Goal: Task Accomplishment & Management: Complete application form

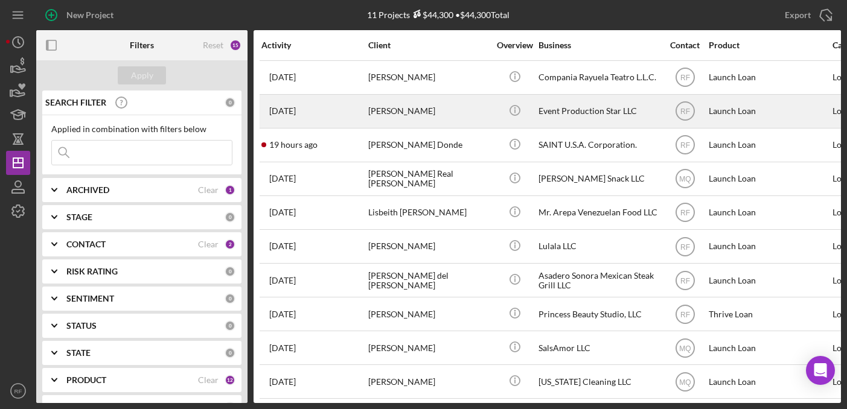
click at [391, 112] on div "[PERSON_NAME]" at bounding box center [428, 111] width 121 height 32
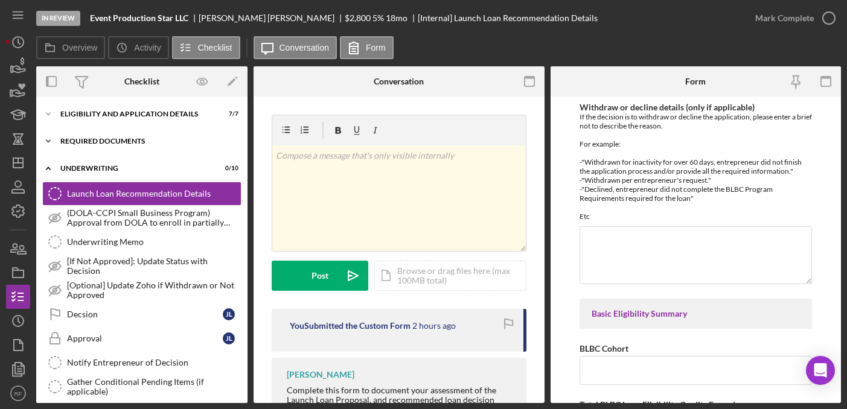
click at [141, 144] on div "Required Documents" at bounding box center [146, 141] width 172 height 7
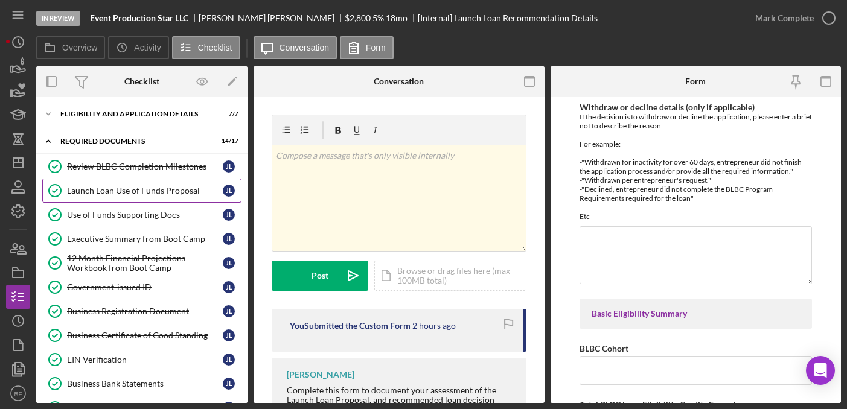
click at [142, 189] on div "Launch Loan Use of Funds Proposal" at bounding box center [145, 191] width 156 height 10
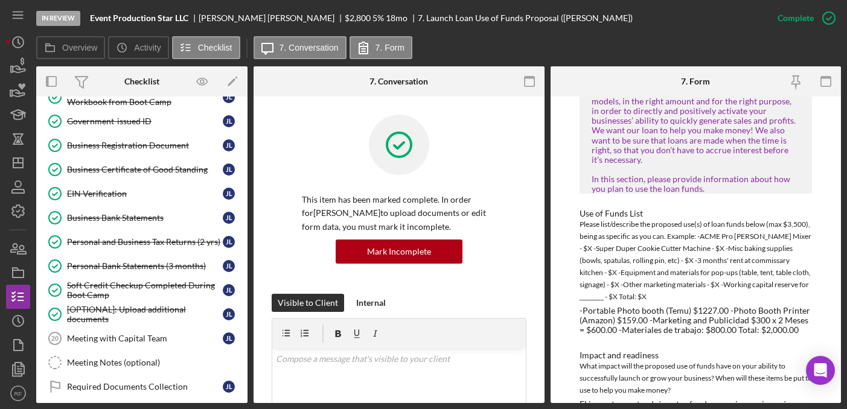
scroll to position [166, 0]
click at [143, 309] on div "[OPTIONAL]: Upload additional documents" at bounding box center [145, 314] width 156 height 19
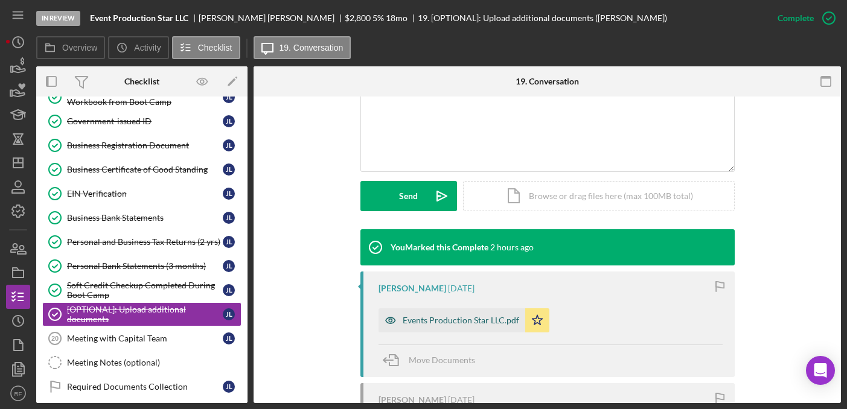
click at [435, 328] on div "Events Production Star LLC.pdf" at bounding box center [452, 321] width 147 height 24
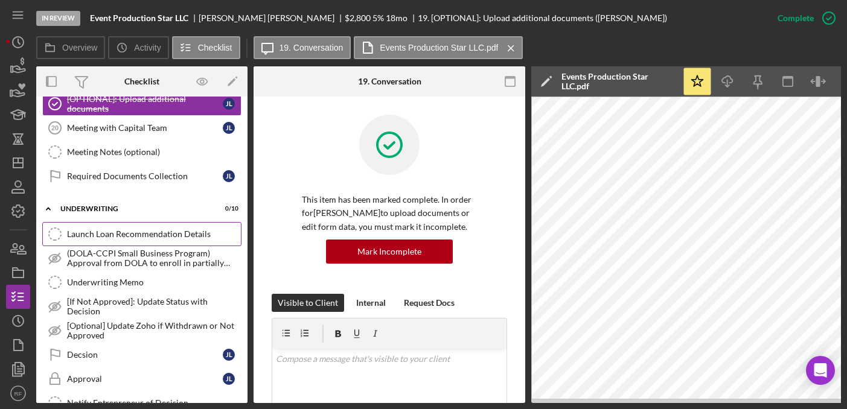
click at [95, 228] on link "Launch Loan Recommendation Details Launch Loan Recommendation Details" at bounding box center [141, 234] width 199 height 24
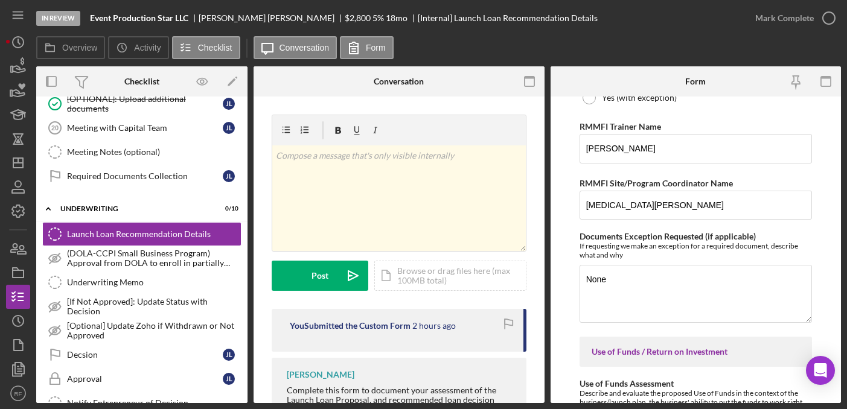
scroll to position [1092, 0]
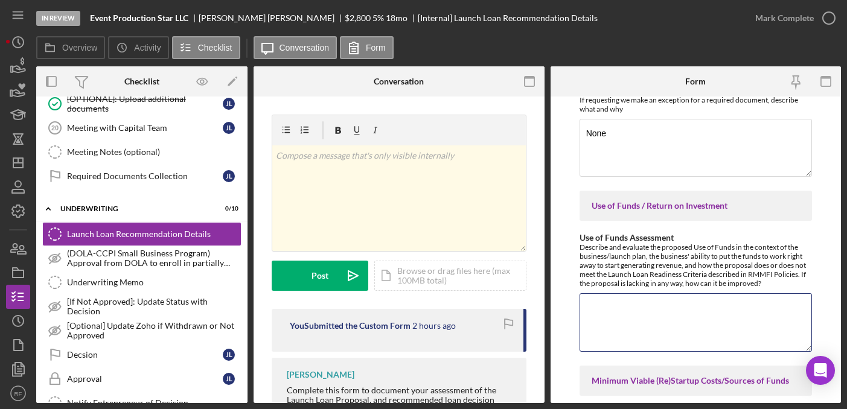
click at [727, 303] on textarea "Use of Funds Assessment" at bounding box center [696, 322] width 232 height 58
paste textarea "● Photobooth profesional ( básico + software ) : $ 1.850 ● Personalización de c…"
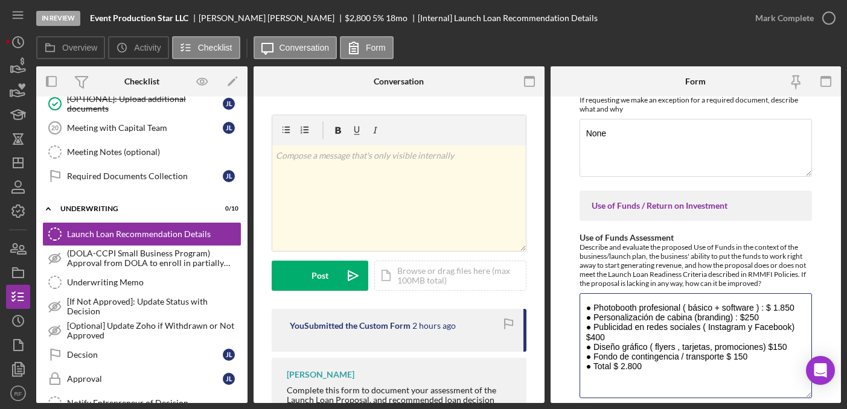
scroll to position [0, 0]
drag, startPoint x: 807, startPoint y: 346, endPoint x: 814, endPoint y: 407, distance: 61.4
click at [814, 407] on div "In Review Event Production Star LLC [PERSON_NAME] $2,800 $2,800 5 % 18 mo [Inte…" at bounding box center [423, 204] width 847 height 409
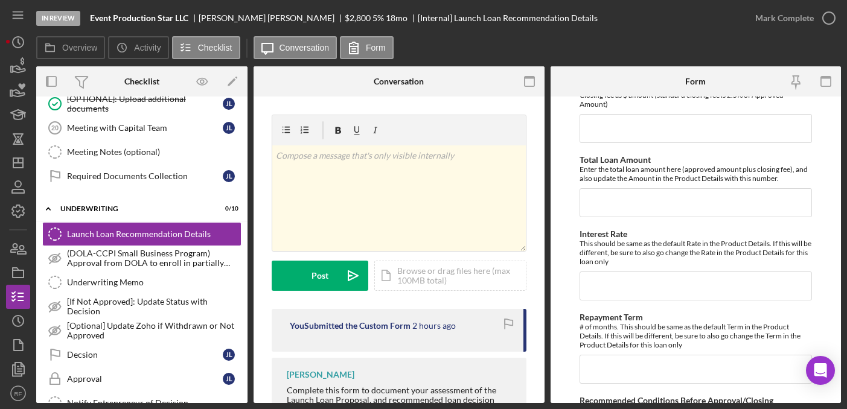
scroll to position [3271, 0]
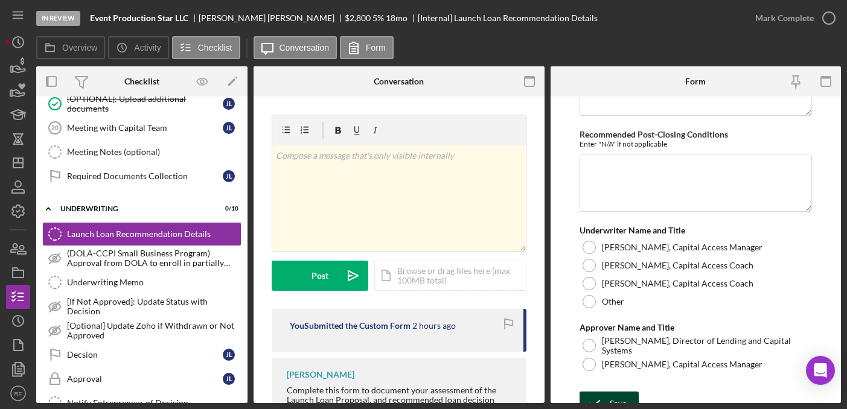
click at [605, 389] on icon "submit" at bounding box center [595, 404] width 30 height 30
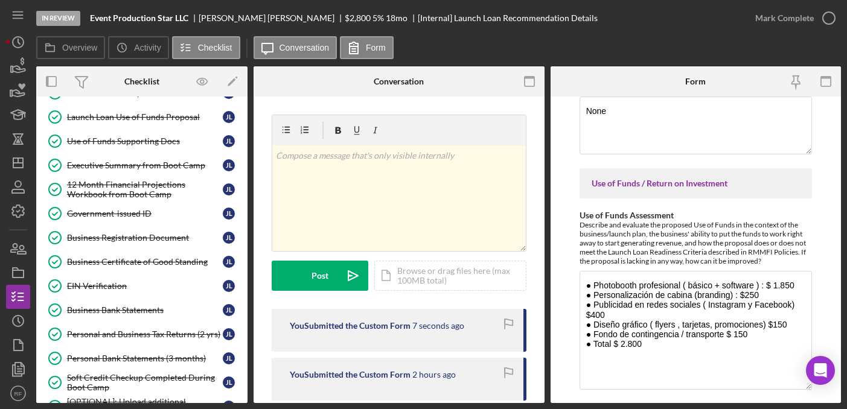
scroll to position [1121, 0]
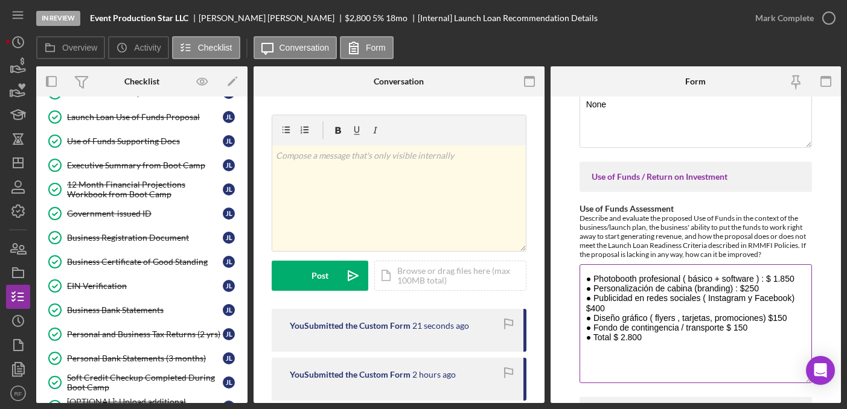
click at [645, 351] on textarea "● Photobooth profesional ( básico + software ) : $ 1.850 ● Personalización de c…" at bounding box center [696, 323] width 232 height 119
click at [587, 356] on textarea "● Photobooth profesional ( básico + software ) : $ 1.850 ● Personalización de c…" at bounding box center [696, 323] width 232 height 119
click at [657, 358] on textarea "● Photobooth profesional ( básico + software ) : $ 1.850 ● Personalización de c…" at bounding box center [696, 323] width 232 height 119
click at [626, 356] on textarea "● Photobooth profesional ( básico + software ) : $ 1.850 ● Personalización de c…" at bounding box center [696, 323] width 232 height 119
click at [585, 366] on textarea "● Photobooth profesional ( básico + software ) : $ 1.850 ● Personalización de c…" at bounding box center [696, 323] width 232 height 119
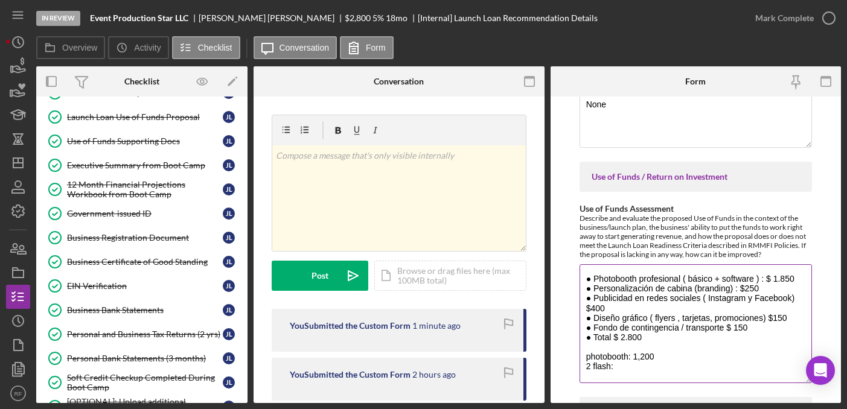
click at [622, 369] on textarea "● Photobooth profesional ( básico + software ) : $ 1.850 ● Personalización de c…" at bounding box center [696, 323] width 232 height 119
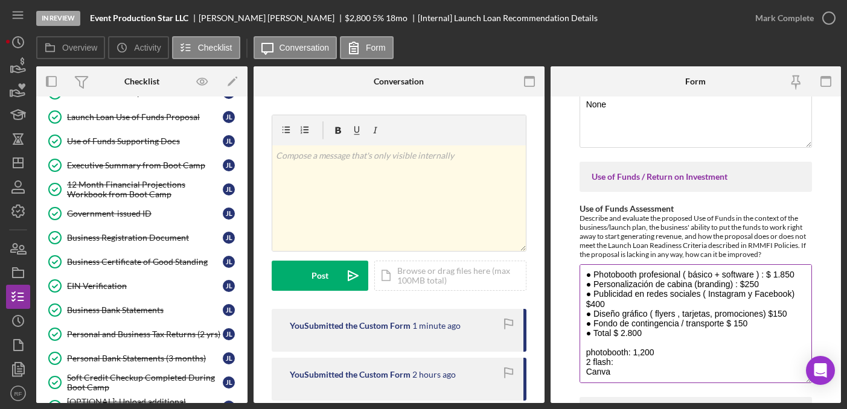
scroll to position [7, 0]
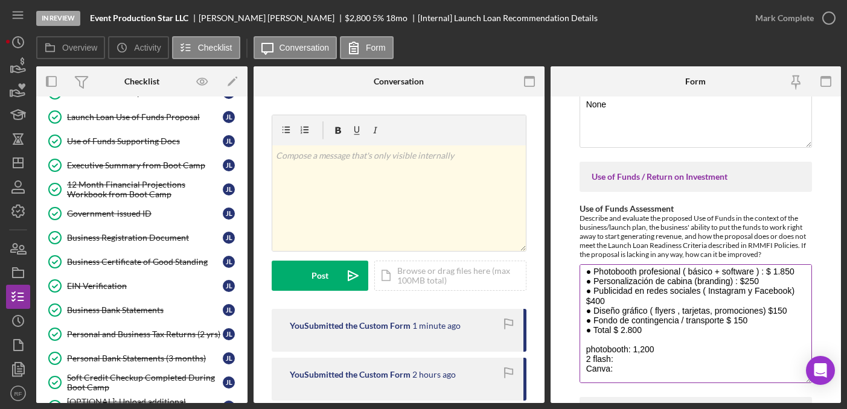
click at [595, 360] on textarea "● Photobooth profesional ( básico + software ) : $ 1.850 ● Personalización de c…" at bounding box center [696, 323] width 232 height 119
click at [634, 357] on textarea "● Photobooth profesional ( básico + software ) : $ 1.850 ● Personalización de c…" at bounding box center [696, 323] width 232 height 119
click at [665, 351] on textarea "● Photobooth profesional ( básico + software ) : $ 1.850 ● Personalización de c…" at bounding box center [696, 323] width 232 height 119
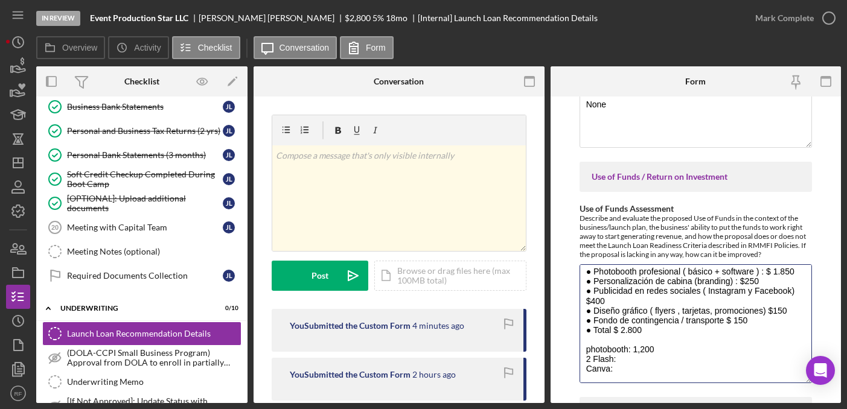
scroll to position [276, 0]
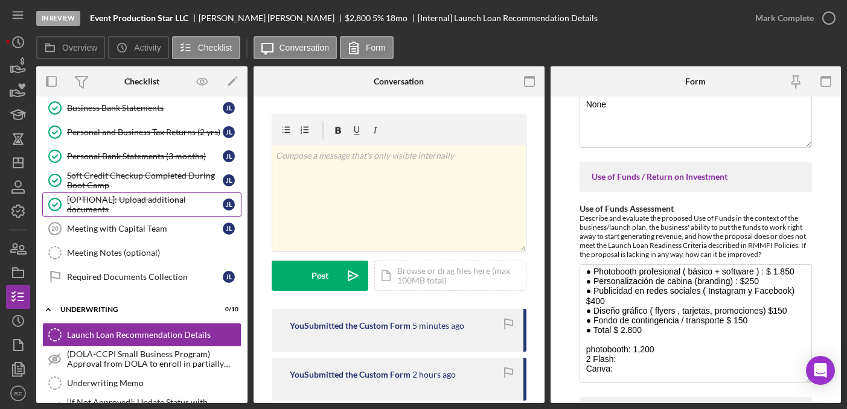
click at [135, 214] on div "[OPTIONAL]: Upload additional documents" at bounding box center [145, 204] width 156 height 19
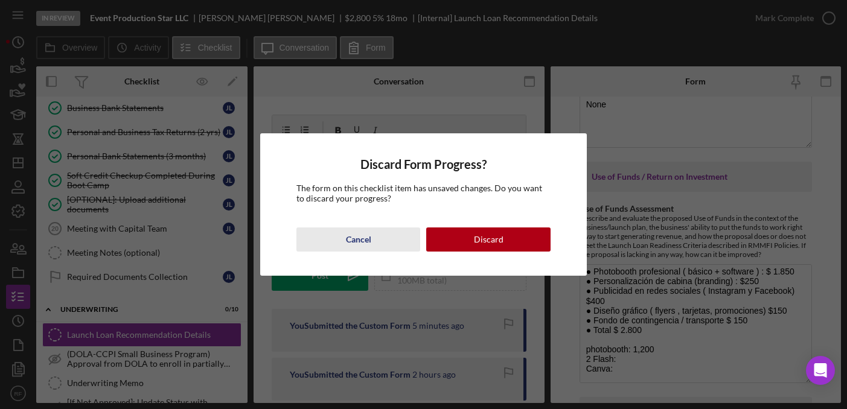
click at [342, 243] on button "Cancel" at bounding box center [358, 240] width 124 height 24
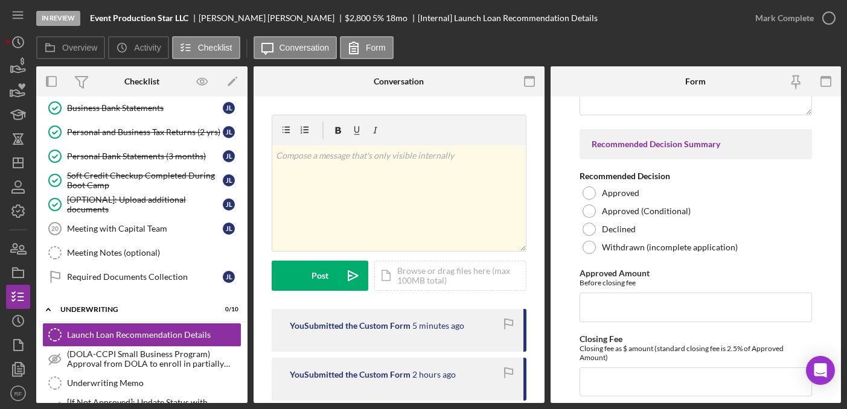
scroll to position [3271, 0]
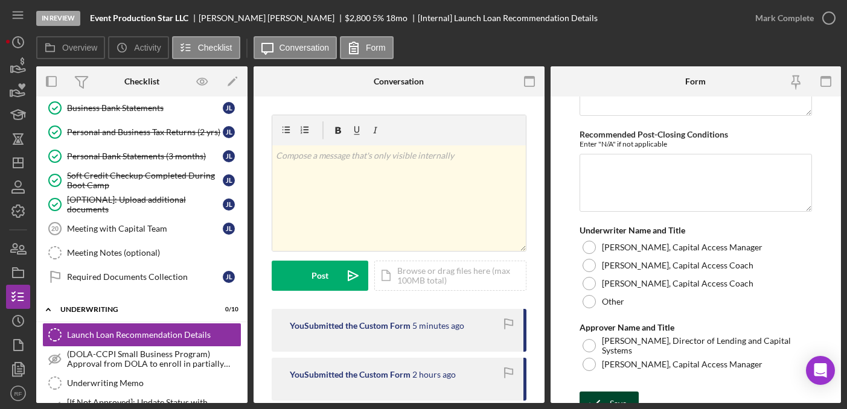
click at [597, 389] on icon "submit" at bounding box center [595, 404] width 30 height 30
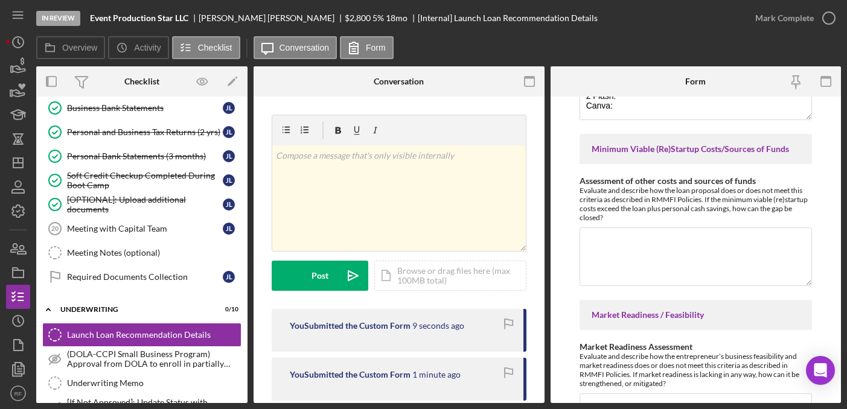
scroll to position [1180, 0]
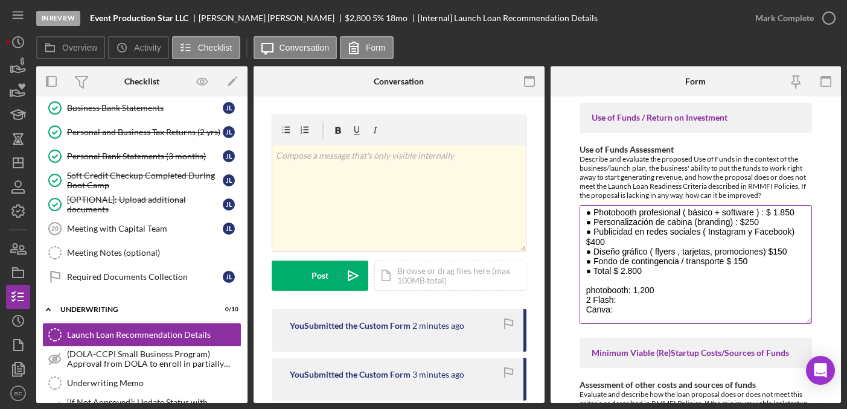
click at [668, 293] on textarea "● Photobooth profesional ( básico + software ) : $ 1.850 ● Personalización de c…" at bounding box center [696, 264] width 232 height 119
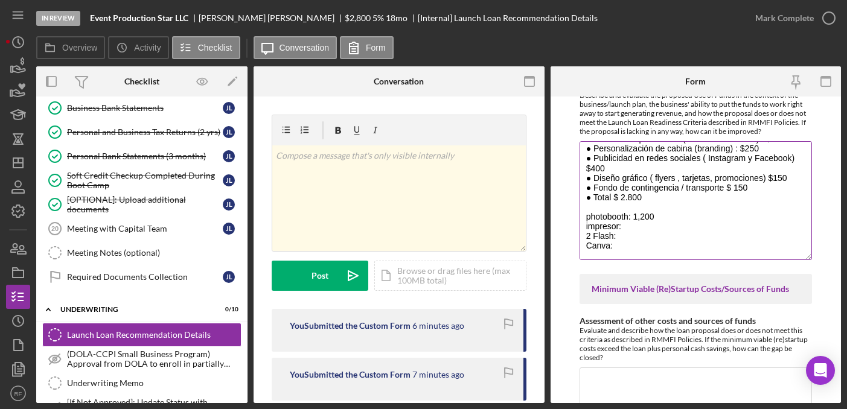
scroll to position [1285, 0]
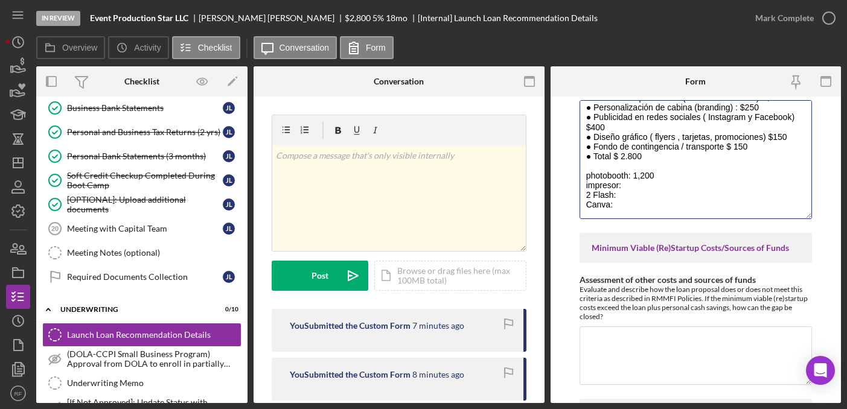
type textarea "● Photobooth profesional ( básico + software ) : $ 1.850 ● Personalización de c…"
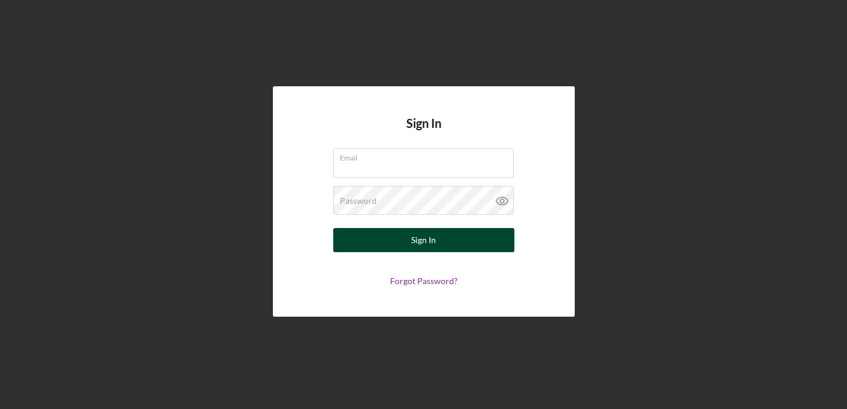
type input "[PERSON_NAME][EMAIL_ADDRESS][DOMAIN_NAME]"
click at [404, 243] on button "Sign In" at bounding box center [423, 240] width 181 height 24
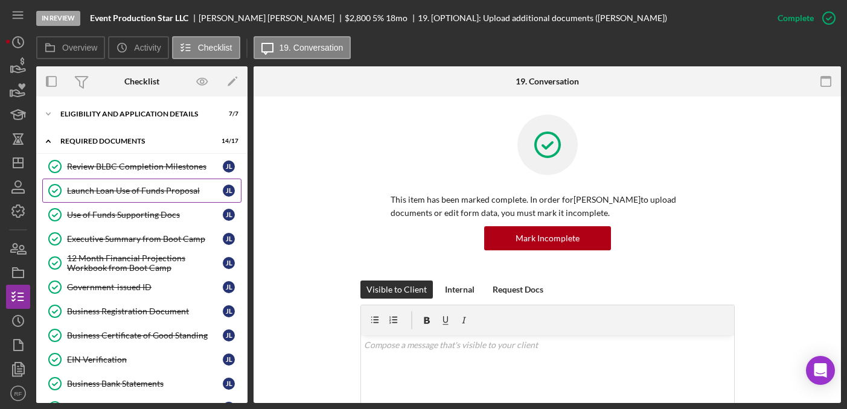
click at [130, 193] on div "Launch Loan Use of Funds Proposal" at bounding box center [145, 191] width 156 height 10
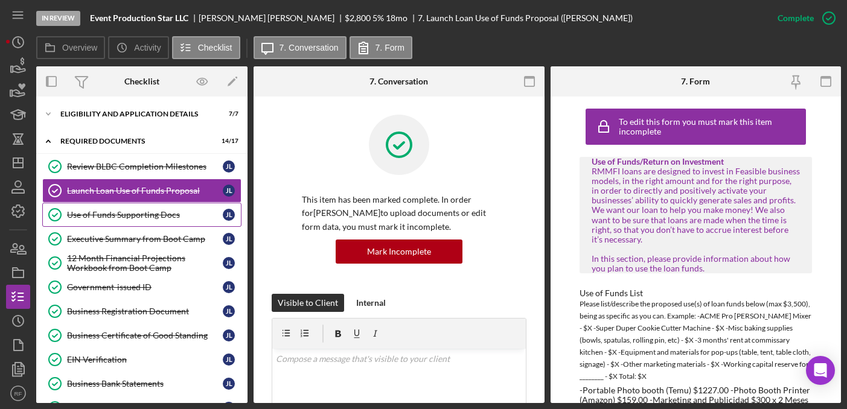
click at [133, 214] on div "Use of Funds Supporting Docs" at bounding box center [145, 215] width 156 height 10
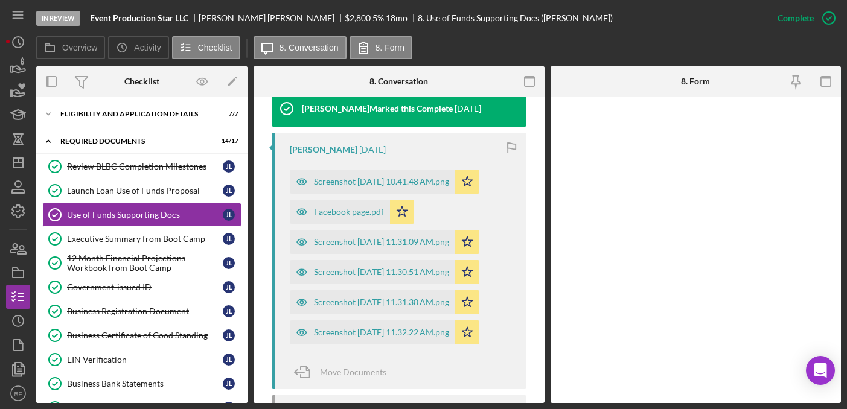
scroll to position [405, 0]
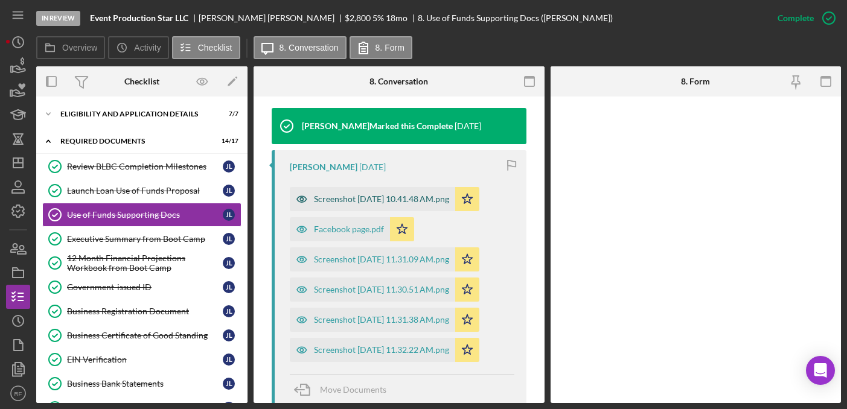
click at [386, 195] on div "Screenshot 2025-08-12 at 10.41.48 AM.png" at bounding box center [381, 199] width 135 height 10
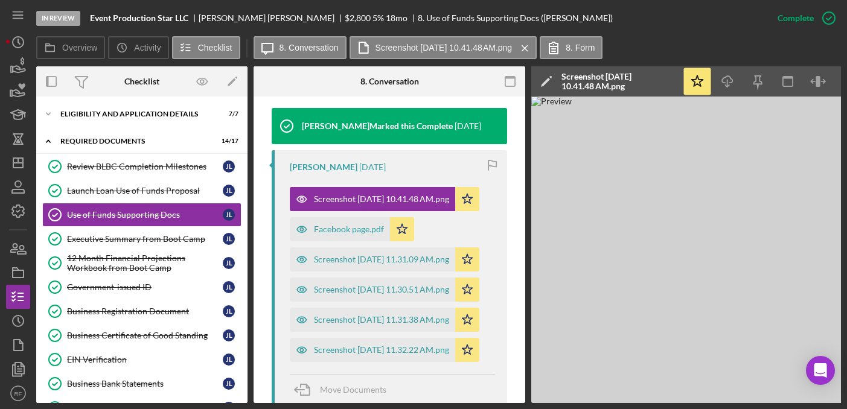
click at [360, 214] on div "Facebook page.pdf Icon/Star" at bounding box center [355, 226] width 130 height 30
click at [360, 223] on div "Facebook page.pdf" at bounding box center [340, 229] width 100 height 24
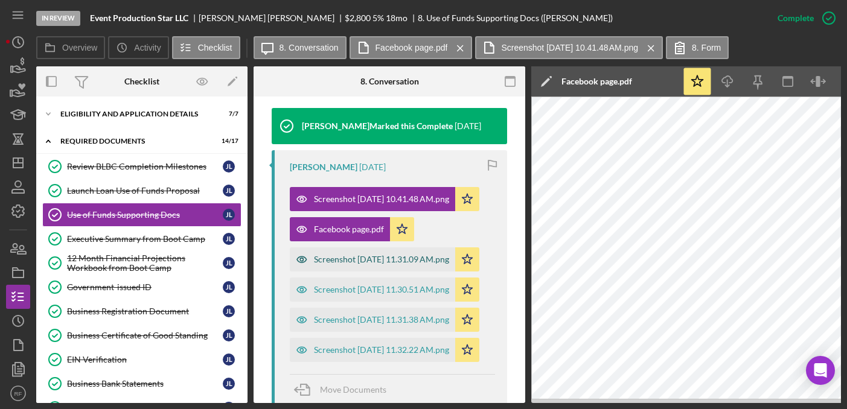
click at [374, 255] on div "Screenshot 2025-08-12 at 11.31.09 AM.png" at bounding box center [381, 260] width 135 height 10
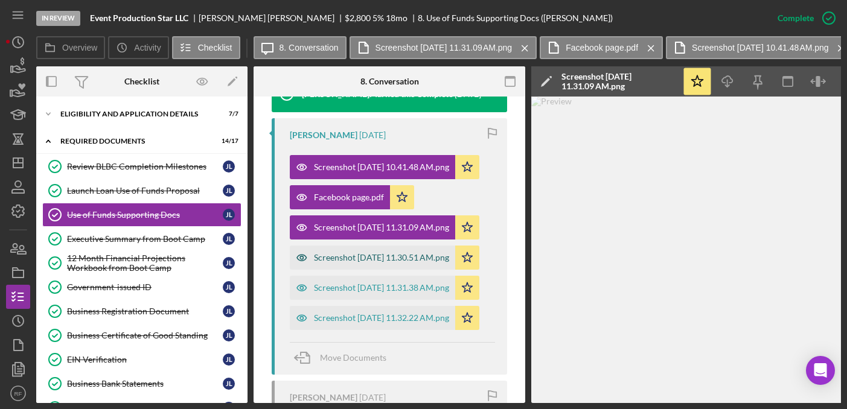
scroll to position [443, 0]
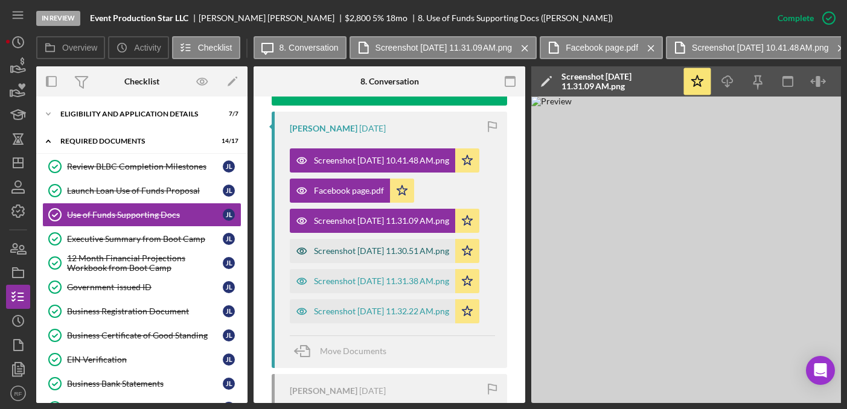
click at [381, 255] on div "Screenshot 2025-08-12 at 11.30.51 AM.png" at bounding box center [381, 251] width 135 height 10
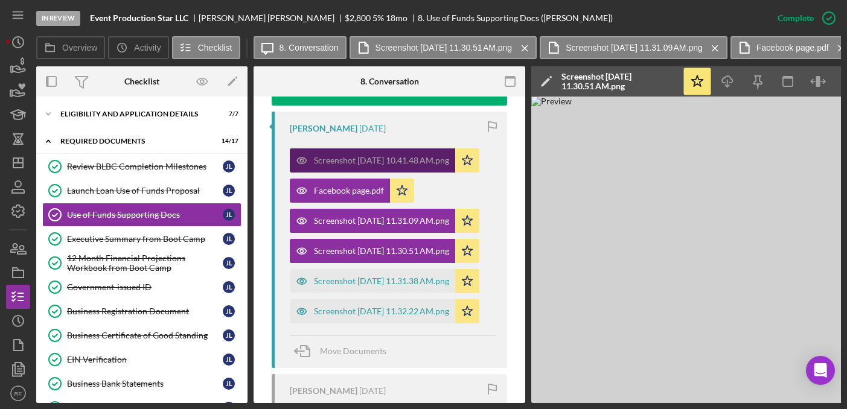
click at [359, 159] on div "Screenshot 2025-08-12 at 10.41.48 AM.png" at bounding box center [381, 161] width 135 height 10
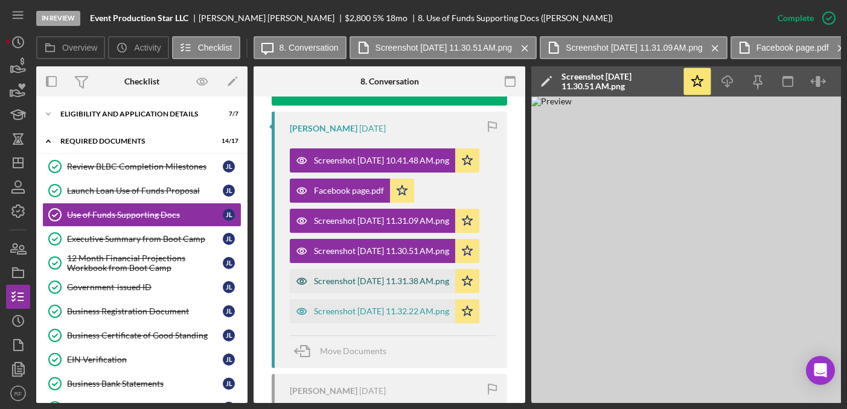
click at [368, 277] on div "Screenshot 2025-08-12 at 11.31.38 AM.png" at bounding box center [381, 282] width 135 height 10
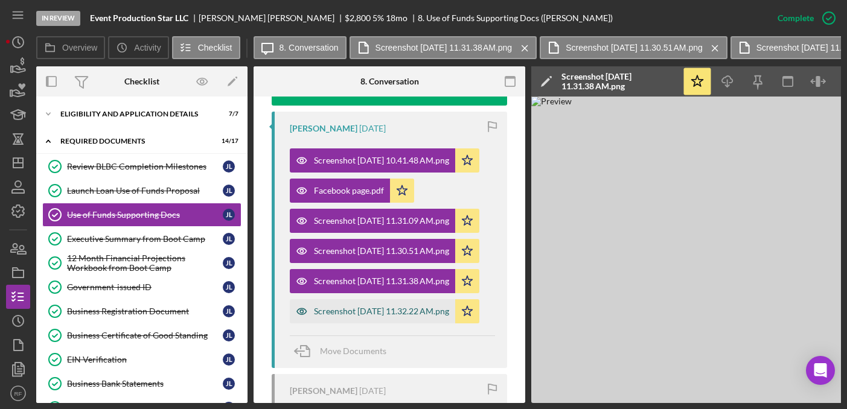
click at [372, 309] on div "Screenshot 2025-08-12 at 11.32.22 AM.png" at bounding box center [381, 312] width 135 height 10
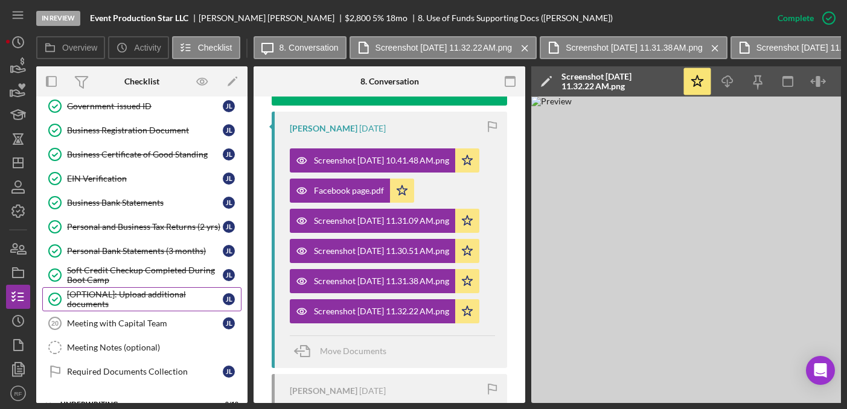
scroll to position [286, 0]
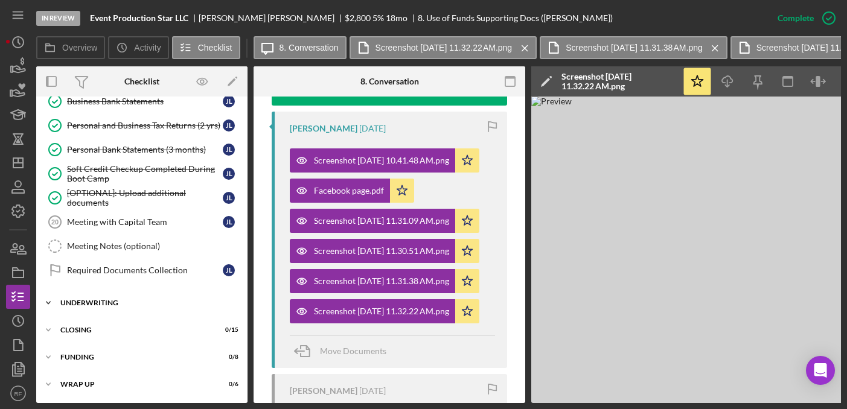
click at [135, 302] on div "Underwriting" at bounding box center [146, 302] width 172 height 7
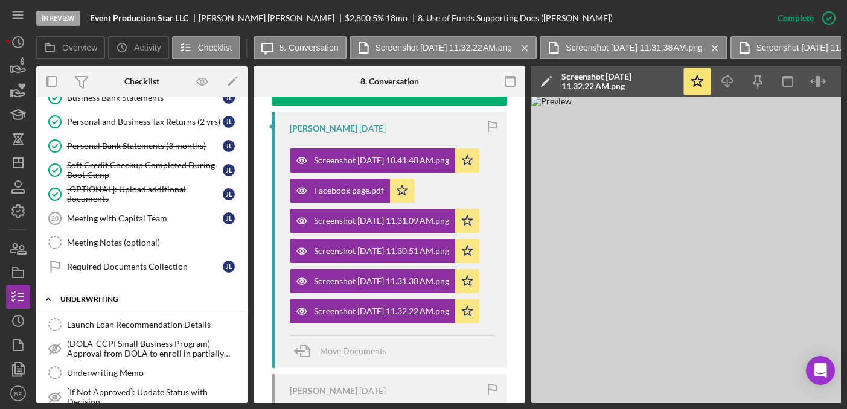
scroll to position [430, 0]
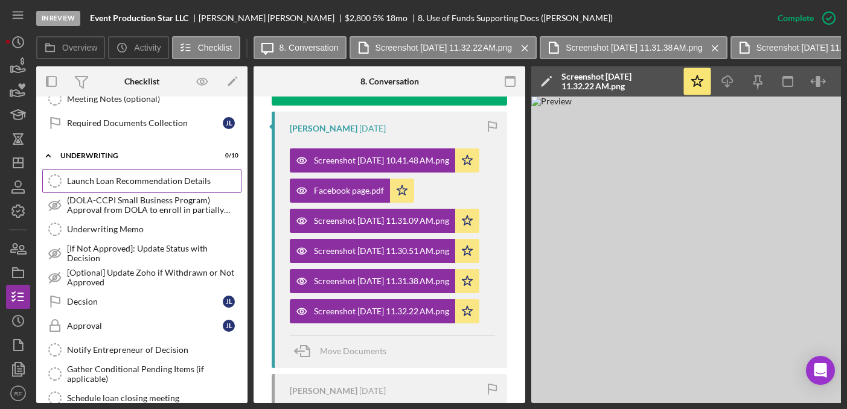
click at [139, 177] on div "Launch Loan Recommendation Details" at bounding box center [154, 181] width 174 height 10
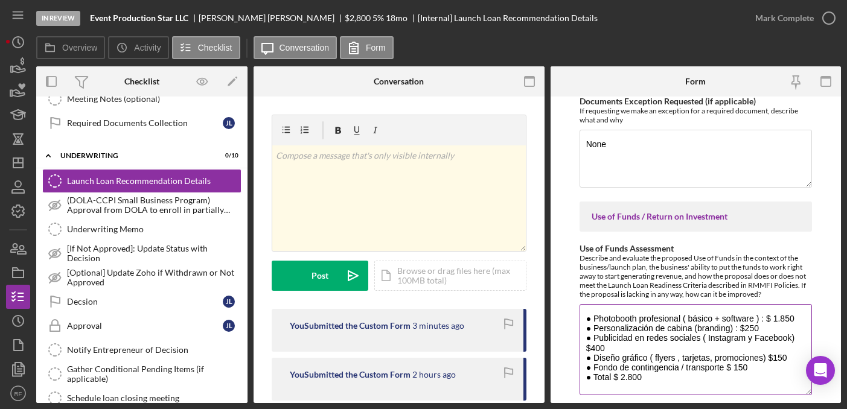
drag, startPoint x: 802, startPoint y: 359, endPoint x: 802, endPoint y: 398, distance: 39.2
click at [802, 395] on textarea "● Photobooth profesional ( básico + software ) : $ 1.850 ● Personalización de c…" at bounding box center [696, 349] width 232 height 91
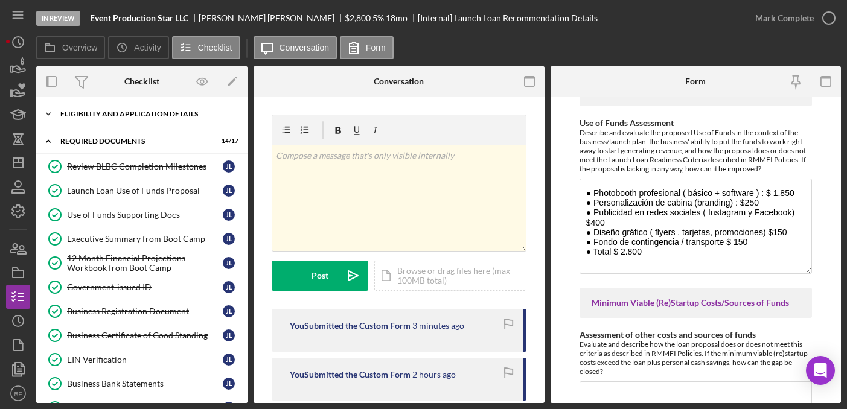
click at [123, 110] on div "Eligibility and Application Details" at bounding box center [146, 113] width 172 height 7
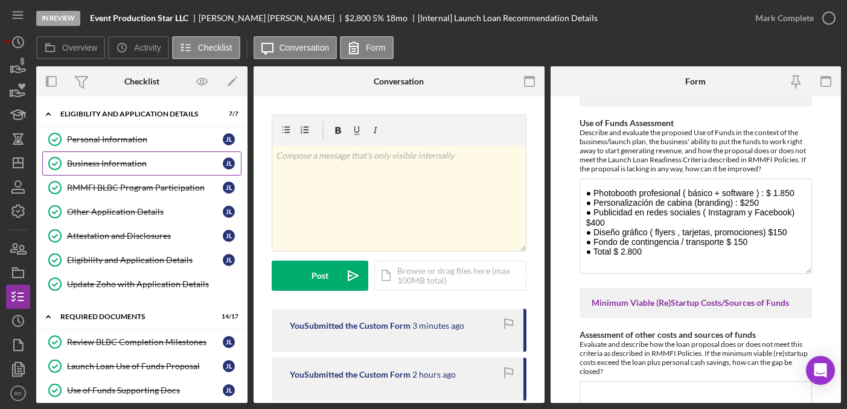
click at [149, 168] on link "Business Information Business Information J L" at bounding box center [141, 164] width 199 height 24
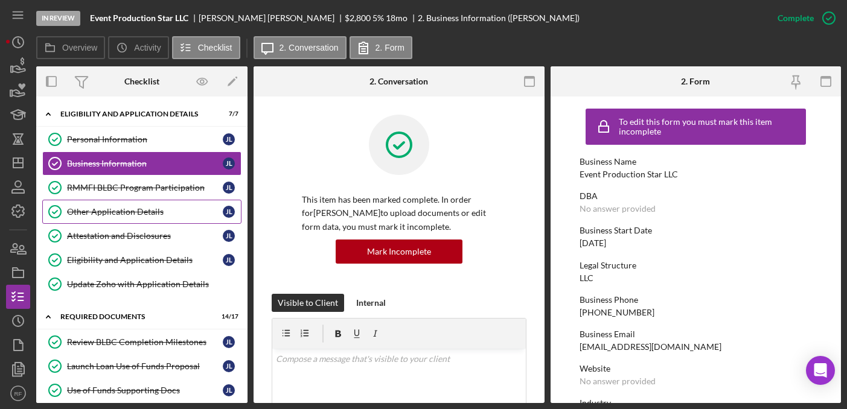
click at [150, 210] on div "Other Application Details" at bounding box center [145, 212] width 156 height 10
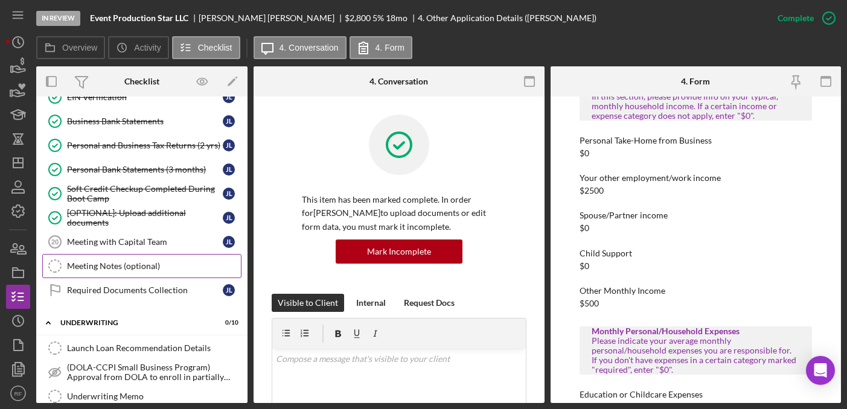
scroll to position [484, 0]
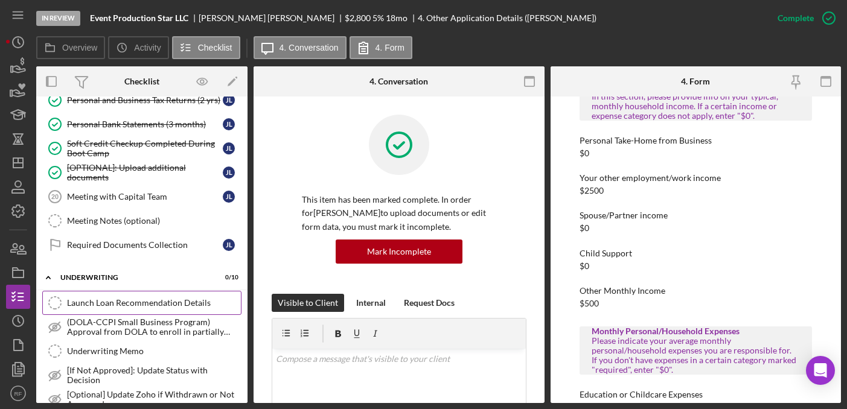
click at [147, 297] on link "Launch Loan Recommendation Details Launch Loan Recommendation Details" at bounding box center [141, 303] width 199 height 24
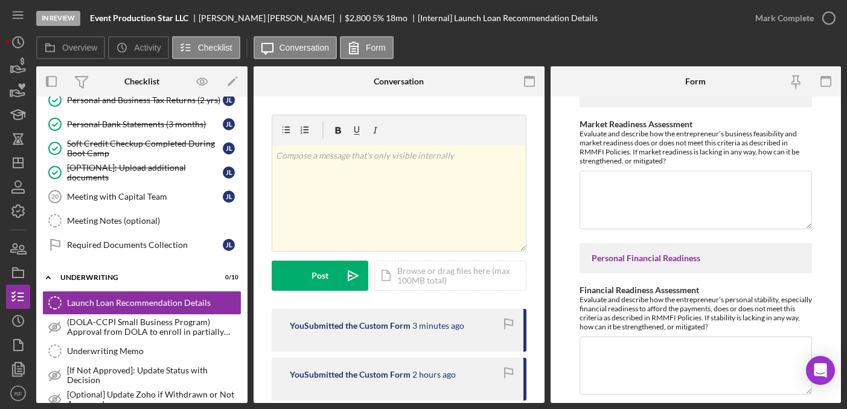
scroll to position [1644, 0]
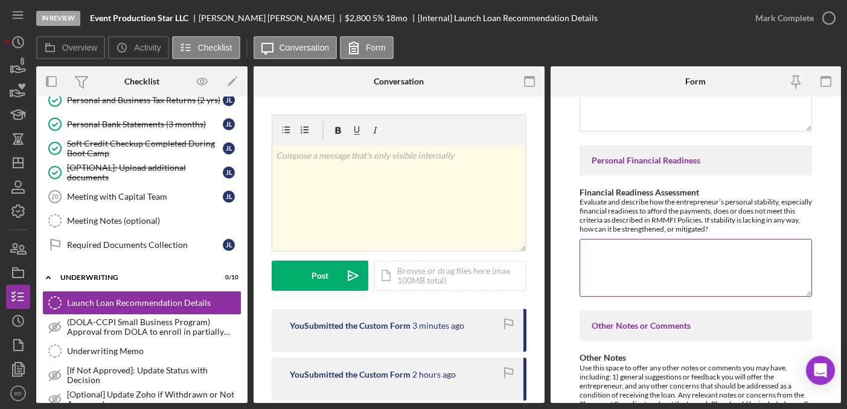
click at [656, 279] on textarea "Financial Readiness Assessment" at bounding box center [696, 268] width 232 height 58
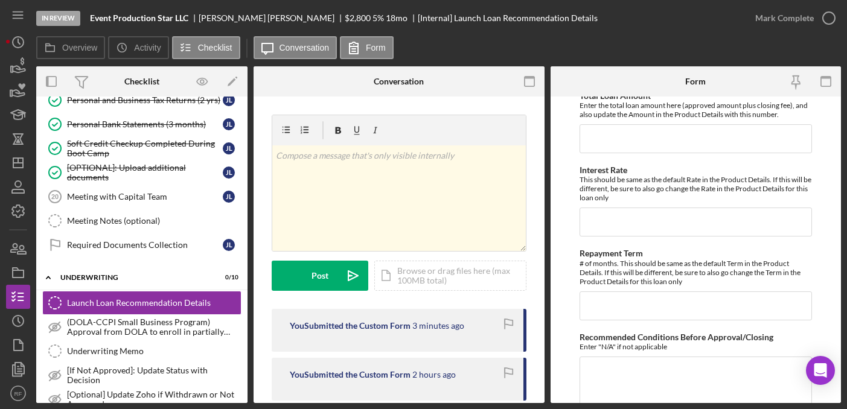
scroll to position [3210, 0]
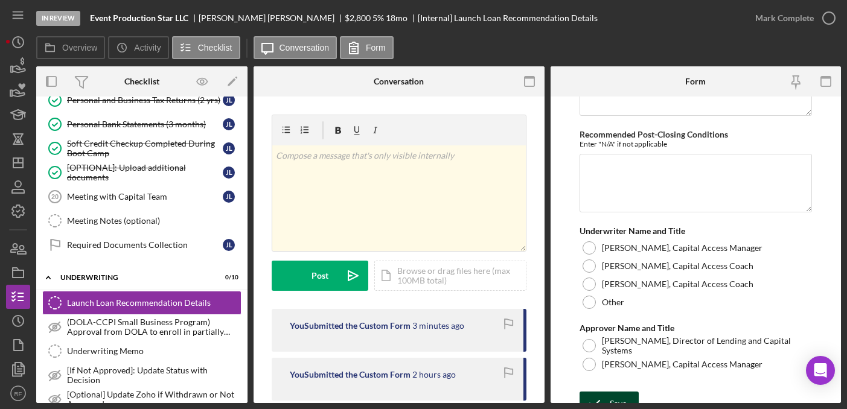
type textarea "2500 + 800 = 3000"
click at [598, 389] on icon "submit" at bounding box center [595, 404] width 30 height 30
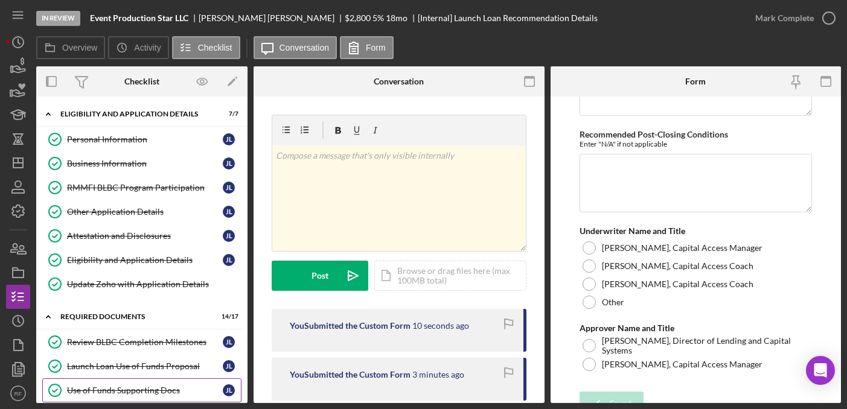
click at [148, 379] on link "Use of Funds Supporting Docs Use of Funds Supporting Docs J L" at bounding box center [141, 391] width 199 height 24
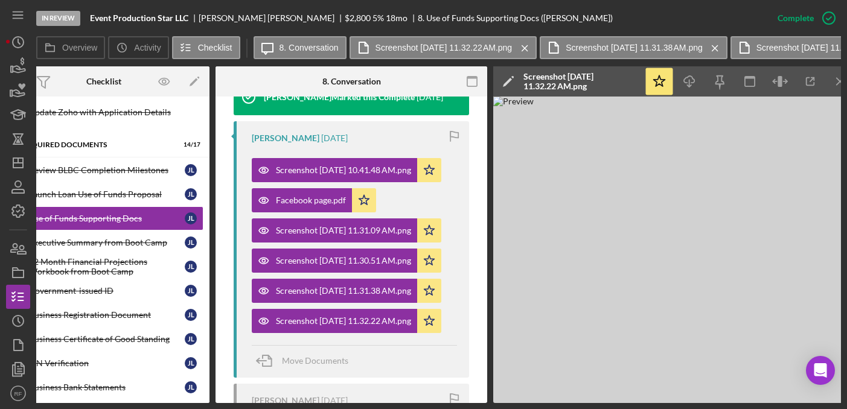
scroll to position [0, 37]
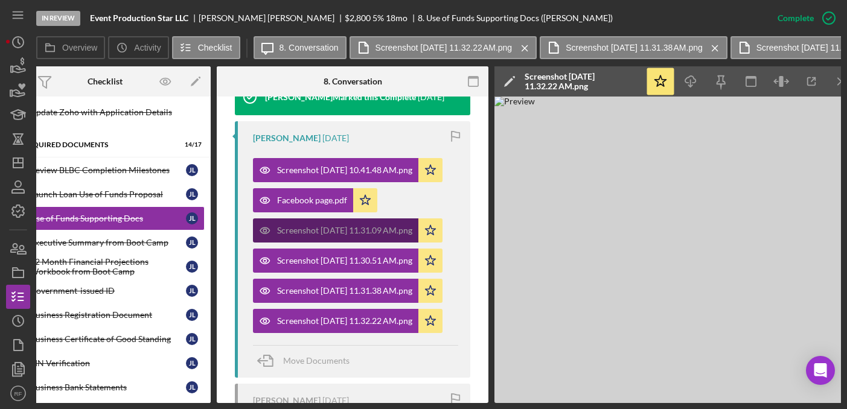
click at [307, 231] on div "Screenshot 2025-08-12 at 11.31.09 AM.png" at bounding box center [344, 231] width 135 height 10
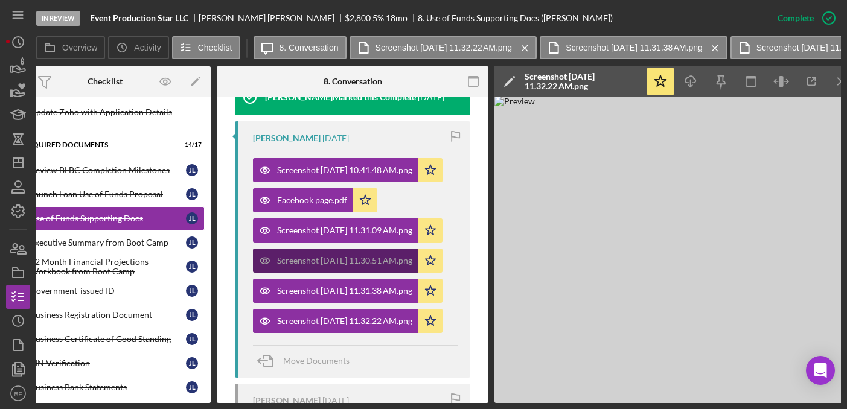
click at [313, 257] on div "Screenshot 2025-08-12 at 11.30.51 AM.png" at bounding box center [344, 261] width 135 height 10
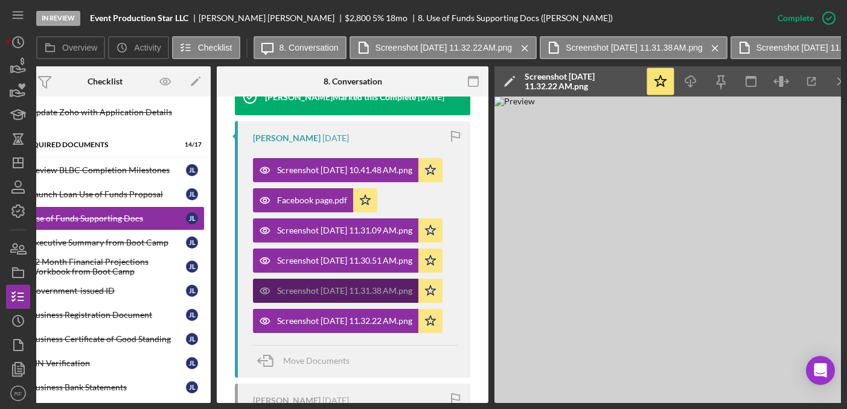
click at [325, 280] on div "Screenshot 2025-08-12 at 11.31.38 AM.png" at bounding box center [335, 291] width 165 height 24
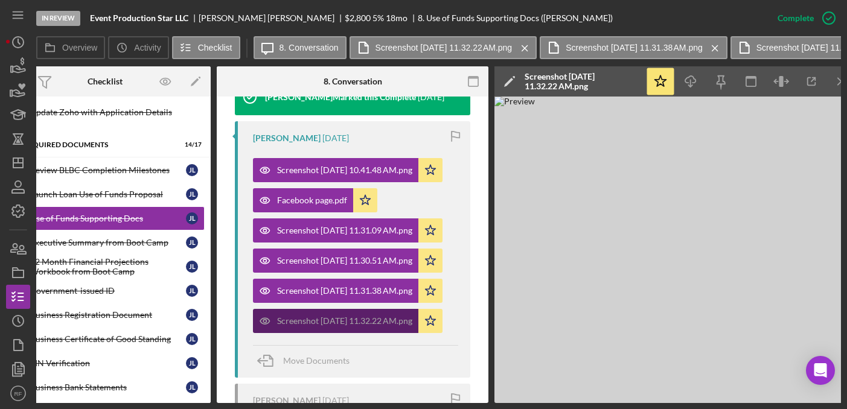
click at [329, 316] on div "Screenshot 2025-08-12 at 11.32.22 AM.png" at bounding box center [344, 321] width 135 height 10
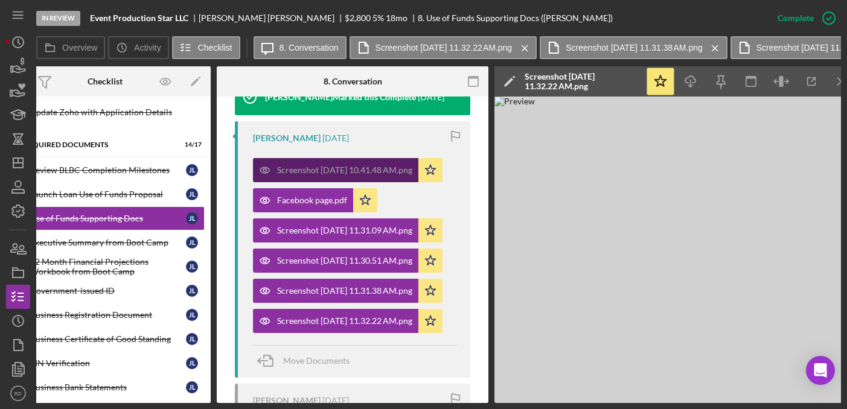
click at [309, 159] on div "Screenshot 2025-08-12 at 10.41.48 AM.png" at bounding box center [335, 170] width 165 height 24
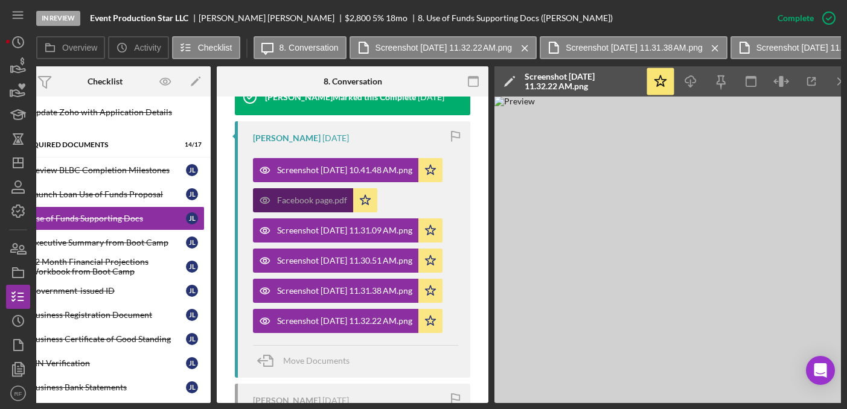
click at [305, 206] on div "Facebook page.pdf" at bounding box center [303, 200] width 100 height 24
click at [302, 199] on div "Facebook page.pdf" at bounding box center [312, 201] width 70 height 10
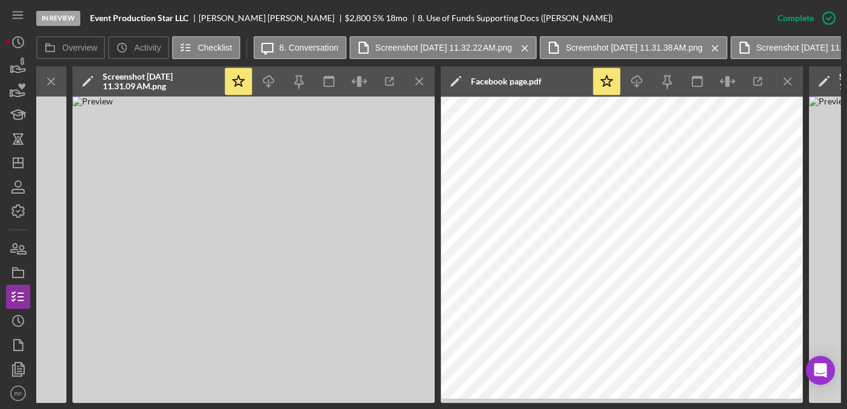
scroll to position [0, 1565]
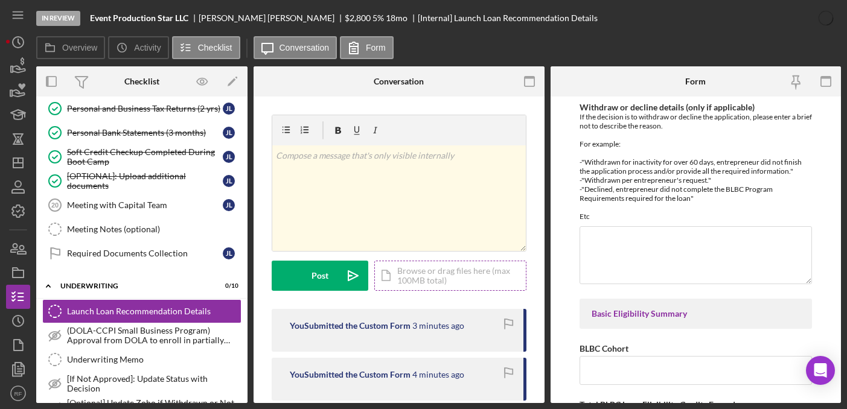
type textarea "● Photobooth profesional ( básico + software ) : $ 1.850 ● Personalización de c…"
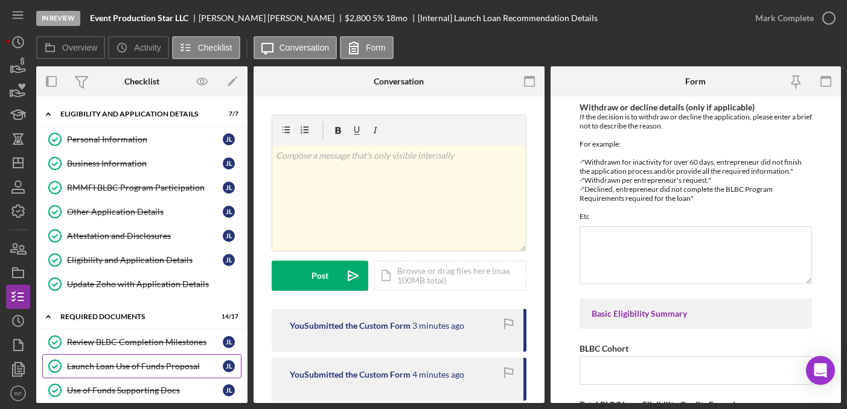
click at [124, 366] on div "Launch Loan Use of Funds Proposal" at bounding box center [145, 367] width 156 height 10
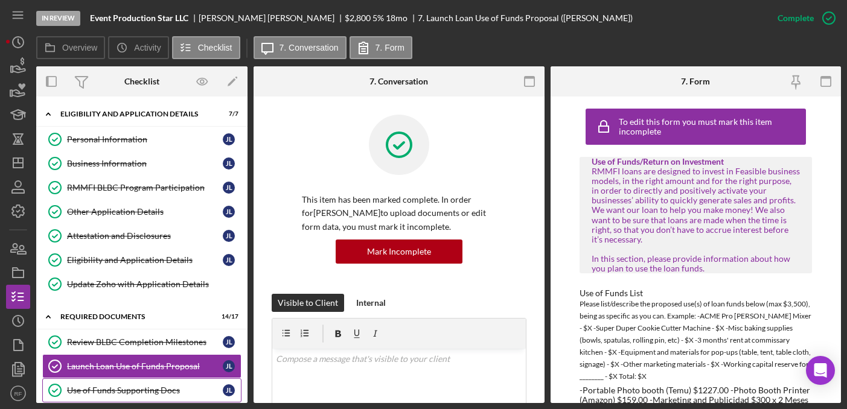
click at [123, 394] on div "Use of Funds Supporting Docs" at bounding box center [145, 391] width 156 height 10
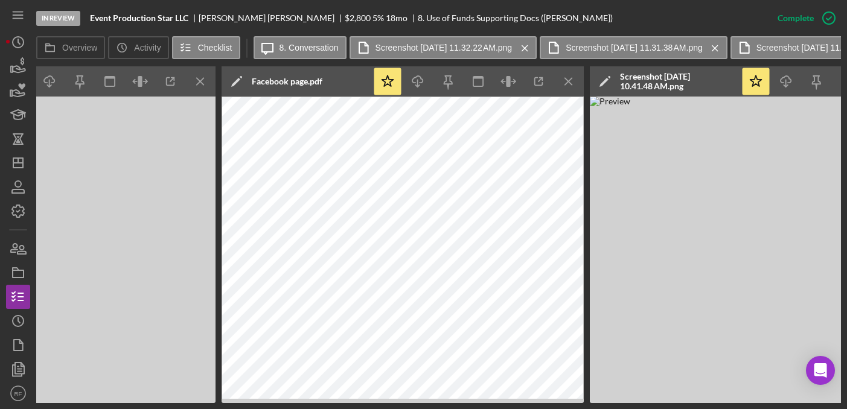
scroll to position [0, 1782]
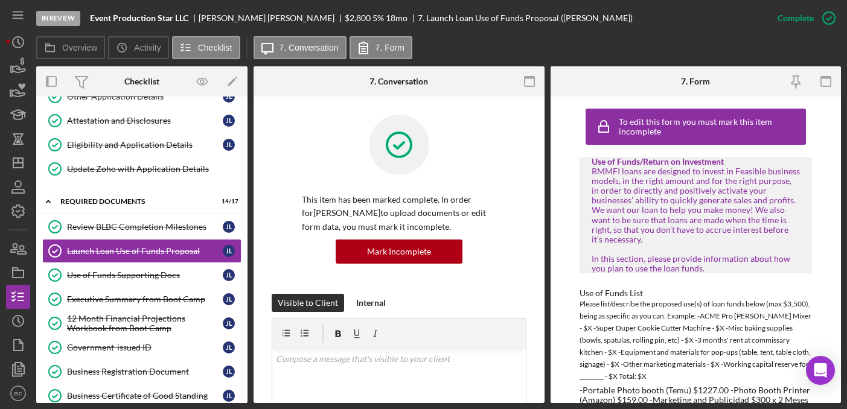
scroll to position [118, 0]
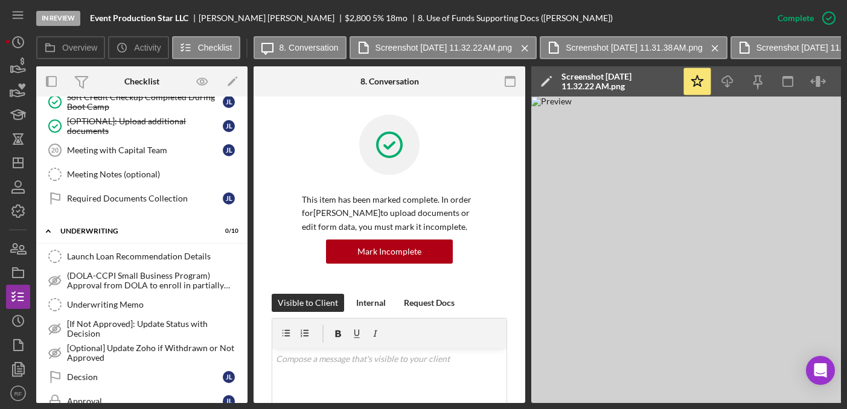
scroll to position [533, 0]
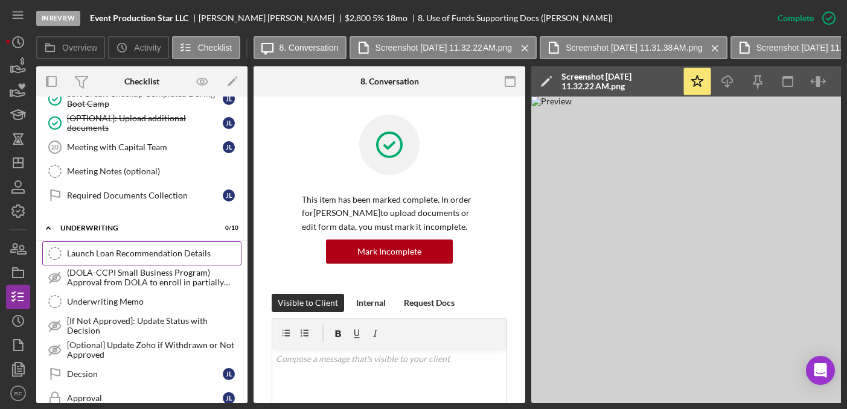
click at [136, 251] on div "Launch Loan Recommendation Details" at bounding box center [154, 254] width 174 height 10
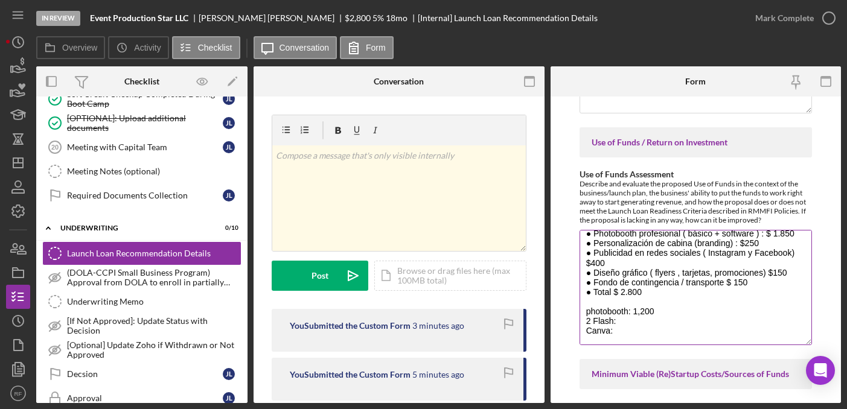
scroll to position [11, 0]
drag, startPoint x: 803, startPoint y: 283, endPoint x: 807, endPoint y: 340, distance: 57.5
click at [808, 340] on textarea "● Photobooth profesional ( básico + software ) : $ 1.850 ● Personalización de c…" at bounding box center [696, 287] width 232 height 115
click at [700, 313] on textarea "● Photobooth profesional ( básico + software ) : $ 1.850 ● Personalización de c…" at bounding box center [696, 287] width 232 height 115
click at [660, 330] on textarea "● Photobooth profesional ( básico + software ) : $ 1.850 ● Personalización de c…" at bounding box center [696, 287] width 232 height 115
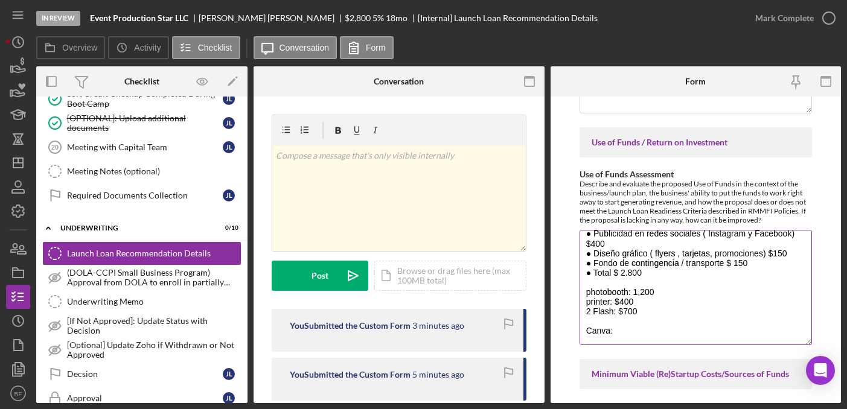
scroll to position [30, 0]
click at [633, 294] on textarea "● Photobooth profesional ( básico + software ) : $ 1.850 ● Personalización de c…" at bounding box center [696, 287] width 232 height 115
click at [596, 323] on textarea "● Photobooth profesional ( básico + software ) : $ 1.850 ● Personalización de c…" at bounding box center [696, 287] width 232 height 115
click at [785, 325] on textarea "● Photobooth profesional ( básico + software ) : $ 1.850 ● Personalización de c…" at bounding box center [696, 287] width 232 height 115
click at [764, 325] on textarea "● Photobooth profesional ( básico + software ) : $ 1.850 ● Personalización de c…" at bounding box center [696, 287] width 232 height 115
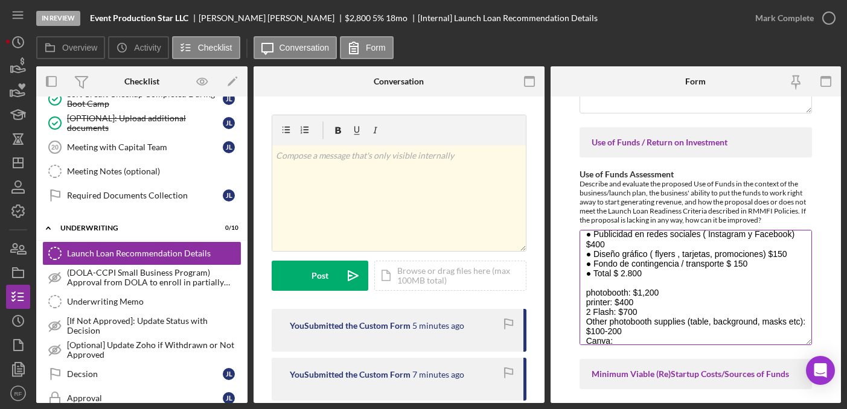
click at [619, 340] on textarea "● Photobooth profesional ( básico + software ) : $ 1.850 ● Personalización de c…" at bounding box center [696, 287] width 232 height 115
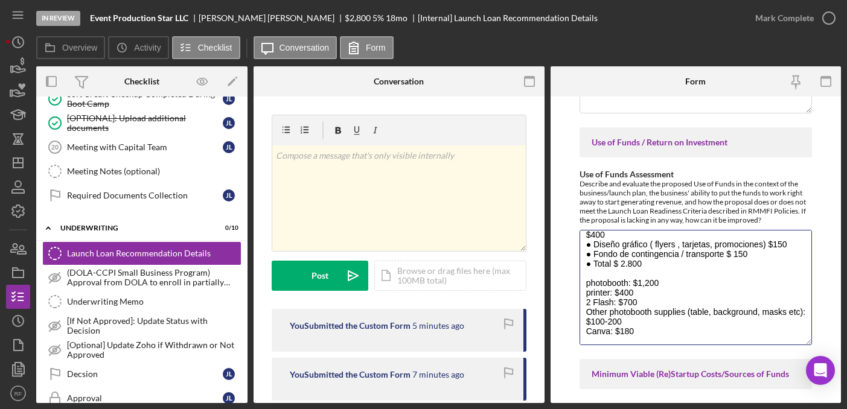
scroll to position [41, 0]
click at [657, 340] on textarea "● Photobooth profesional ( básico + software ) : $ 1.850 ● Personalización de c…" at bounding box center [696, 287] width 232 height 115
click at [721, 337] on textarea "● Photobooth profesional ( básico + software ) : $ 1.850 ● Personalización de c…" at bounding box center [696, 287] width 232 height 115
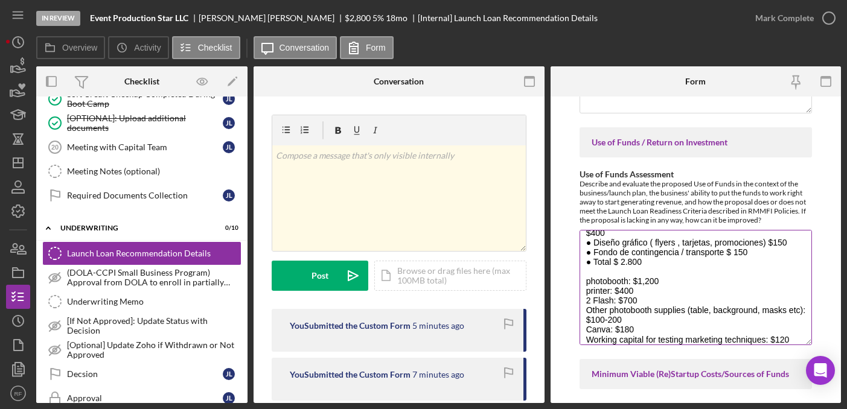
click at [719, 339] on textarea "● Photobooth profesional ( básico + software ) : $ 1.850 ● Personalización de c…" at bounding box center [696, 287] width 232 height 115
click at [723, 340] on textarea "● Photobooth profesional ( básico + software ) : $ 1.850 ● Personalización de c…" at bounding box center [696, 287] width 232 height 115
click at [763, 342] on textarea "● Photobooth profesional ( básico + software ) : $ 1.850 ● Personalización de c…" at bounding box center [696, 287] width 232 height 115
click at [724, 341] on textarea "● Photobooth profesional ( básico + software ) : $ 1.850 ● Personalización de c…" at bounding box center [696, 287] width 232 height 115
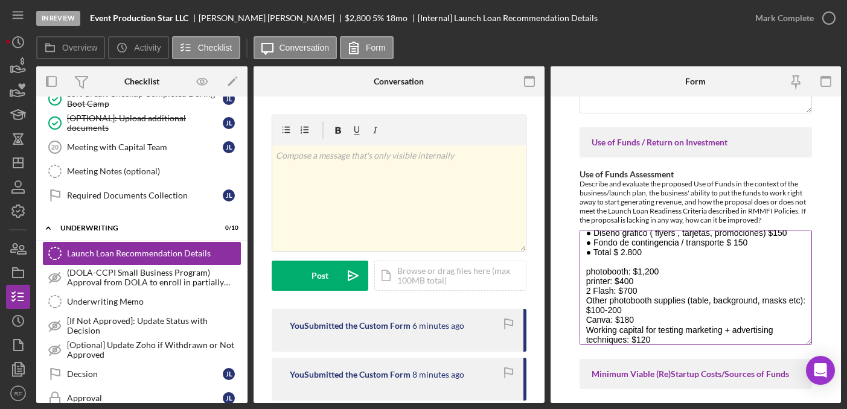
scroll to position [59, 0]
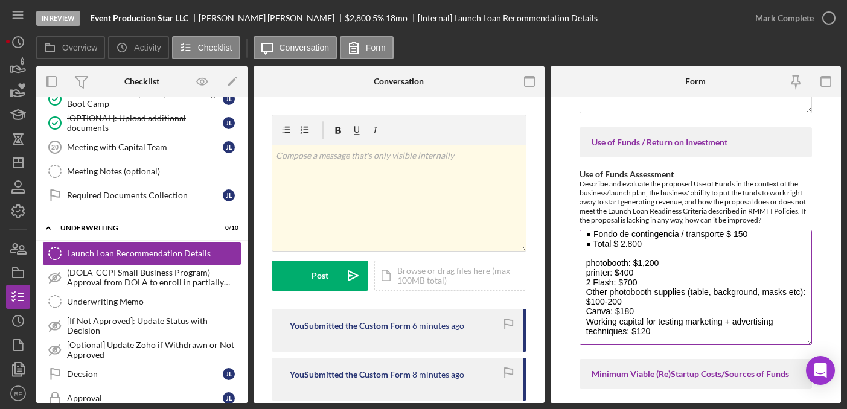
drag, startPoint x: 624, startPoint y: 331, endPoint x: 589, endPoint y: 331, distance: 35.6
click at [589, 331] on textarea "● Photobooth profesional ( básico + software ) : $ 1.850 ● Personalización de c…" at bounding box center [696, 287] width 232 height 115
click at [587, 264] on textarea "● Photobooth profesional ( básico + software ) : $ 1.850 ● Personalización de c…" at bounding box center [696, 287] width 232 height 115
click at [666, 335] on textarea "● Photobooth profesional ( básico + software ) : $ 1.850 ● Personalización de c…" at bounding box center [696, 287] width 232 height 115
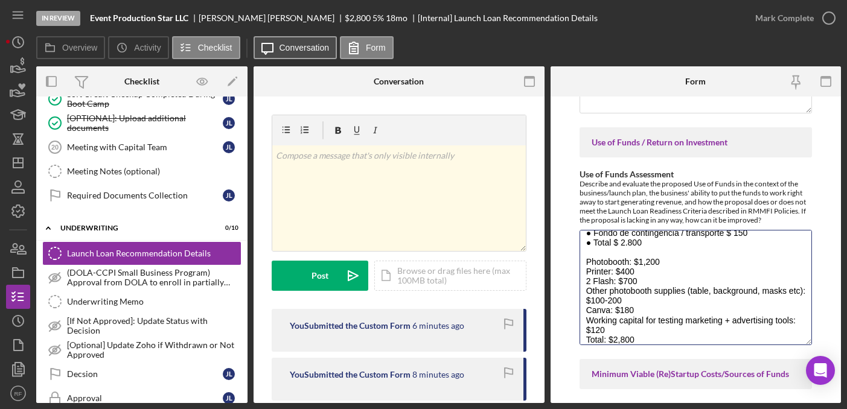
type textarea "● Photobooth profesional ( básico + software ) : $ 1.850 ● Personalización de c…"
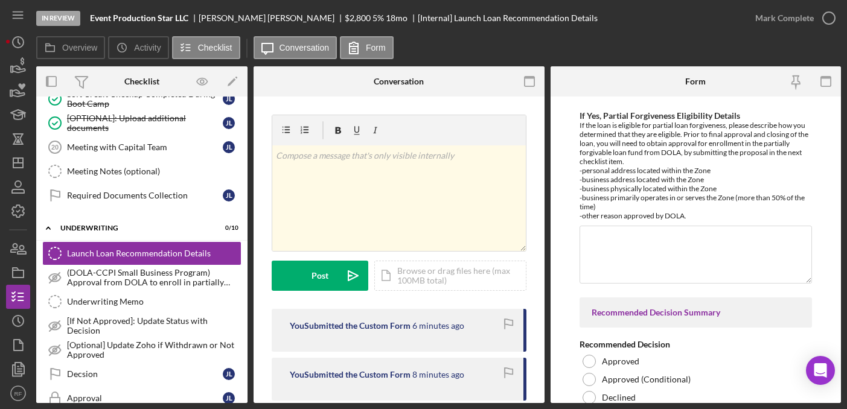
scroll to position [3267, 0]
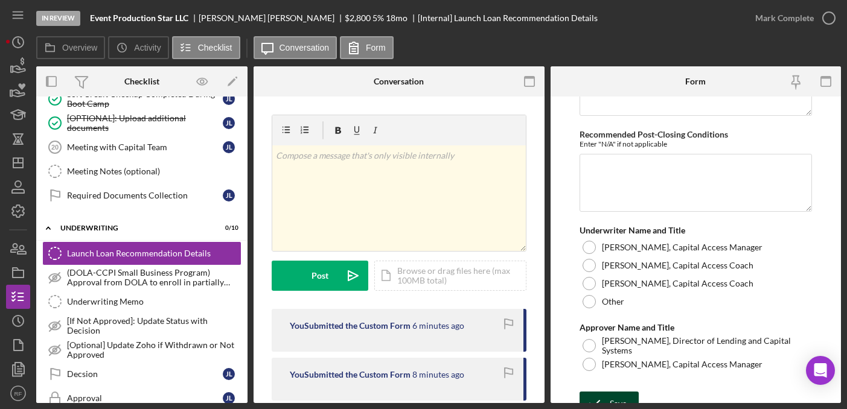
click at [607, 393] on icon "submit" at bounding box center [595, 404] width 30 height 30
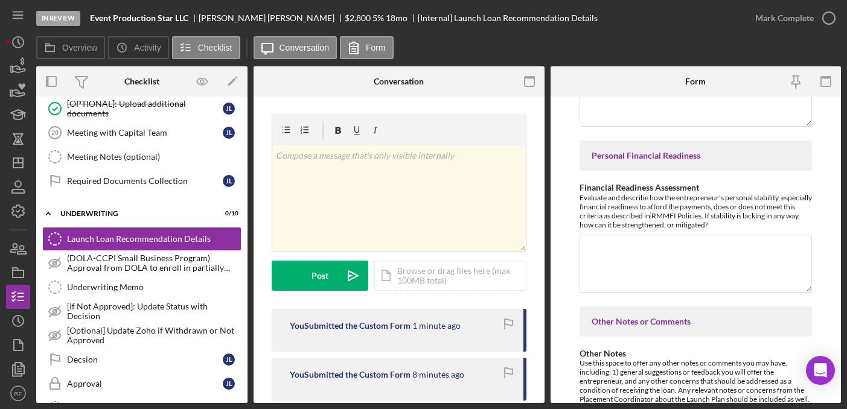
scroll to position [1703, 0]
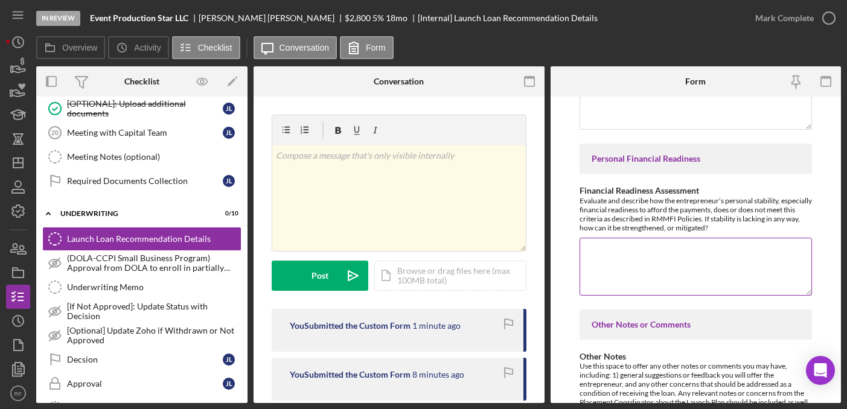
click at [685, 287] on textarea "Financial Readiness Assessment" at bounding box center [696, 267] width 232 height 58
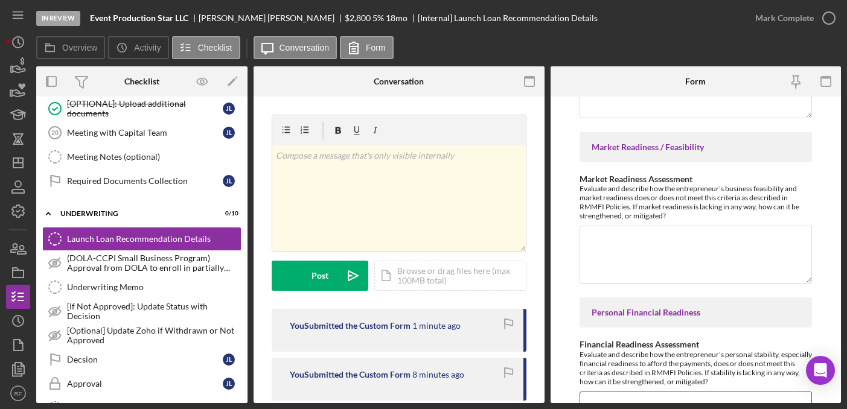
scroll to position [1485, 0]
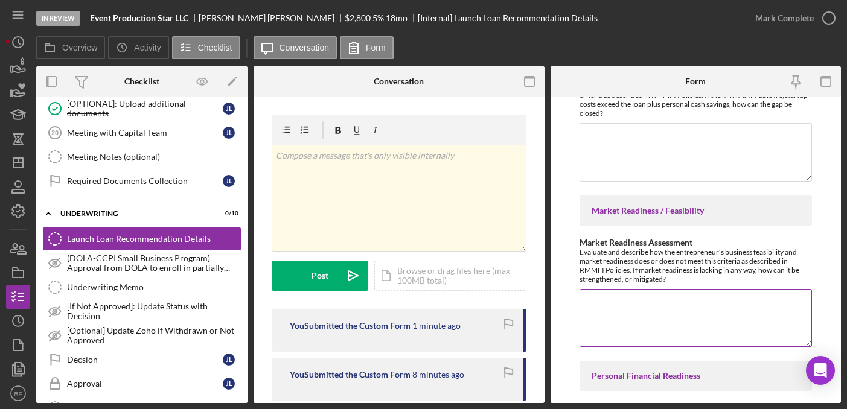
click at [656, 318] on textarea "Market Readiness Assessment" at bounding box center [696, 318] width 232 height 58
click at [625, 142] on textarea "Assessment of other costs and sources of funds" at bounding box center [696, 152] width 232 height 58
click at [623, 322] on textarea "Market Readiness Assessment" at bounding box center [696, 318] width 232 height 58
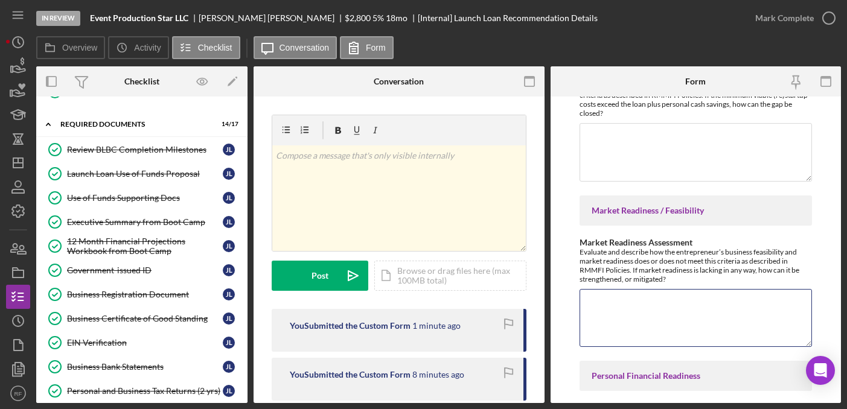
scroll to position [0, 0]
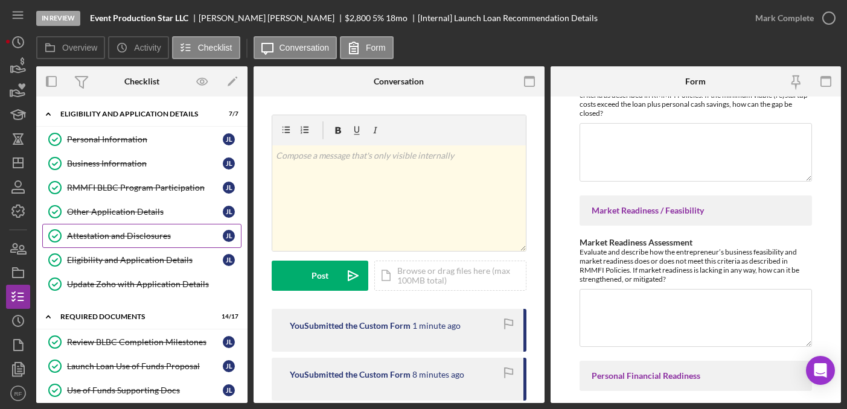
click at [120, 224] on link "Attestation and Disclosures Attestation and Disclosures J L" at bounding box center [141, 236] width 199 height 24
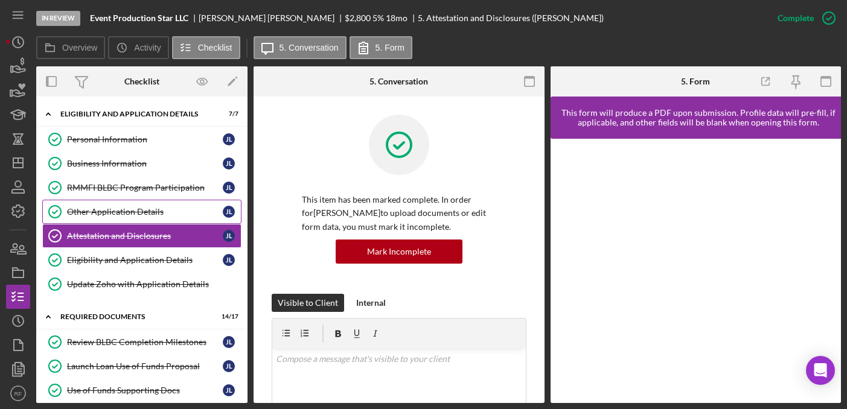
click at [112, 211] on div "Other Application Details" at bounding box center [145, 212] width 156 height 10
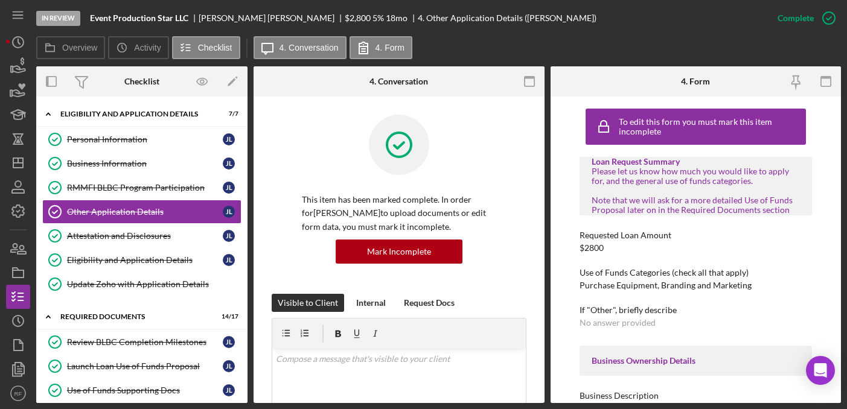
scroll to position [365, 0]
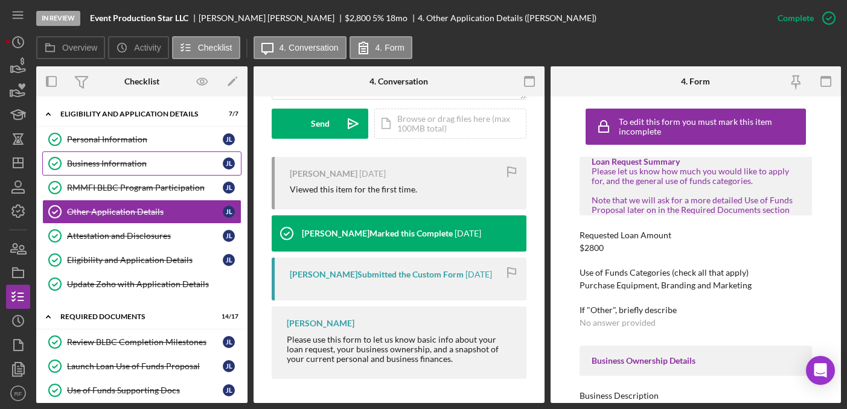
click at [142, 174] on link "Business Information Business Information J L" at bounding box center [141, 164] width 199 height 24
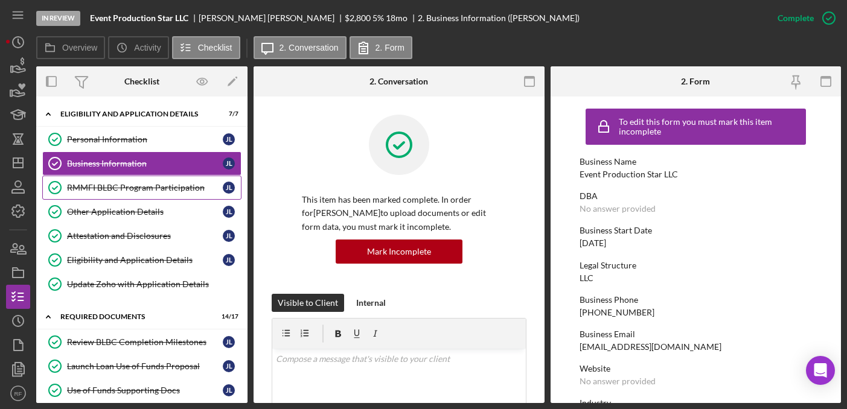
click at [141, 194] on link "RMMFI BLBC Program Participation RMMFI BLBC Program Participation J L" at bounding box center [141, 188] width 199 height 24
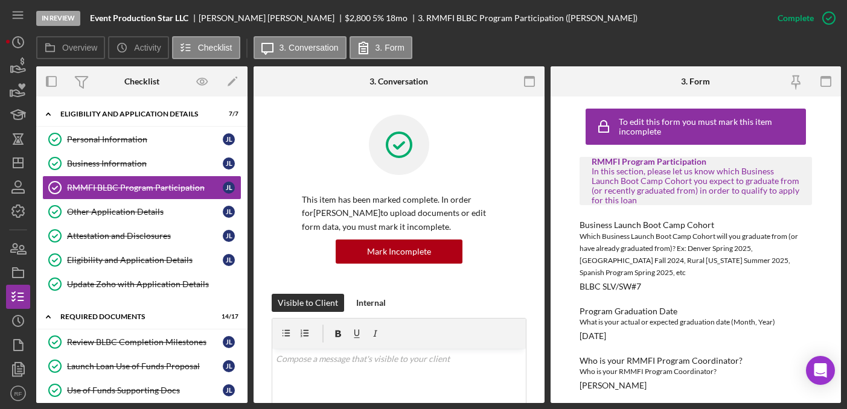
scroll to position [414, 0]
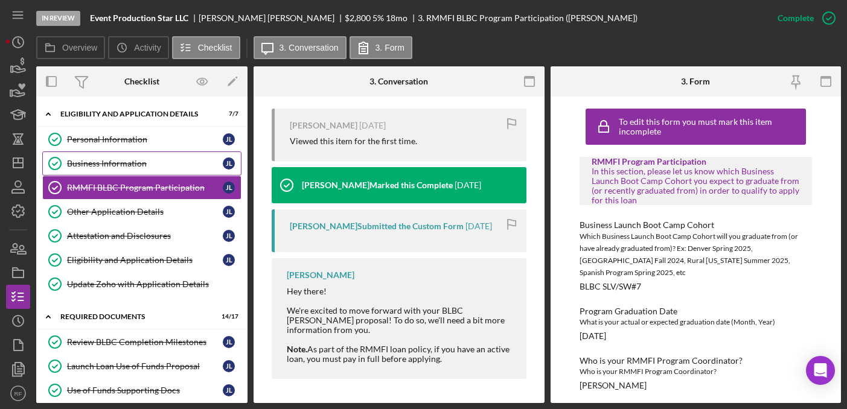
click at [133, 162] on div "Business Information" at bounding box center [145, 164] width 156 height 10
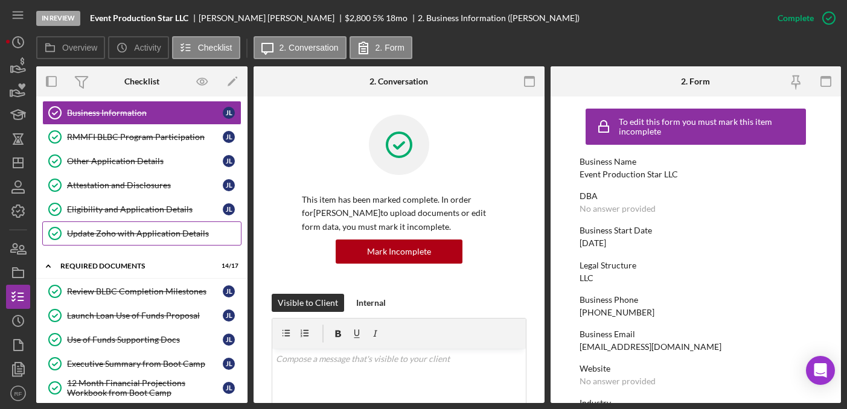
scroll to position [60, 0]
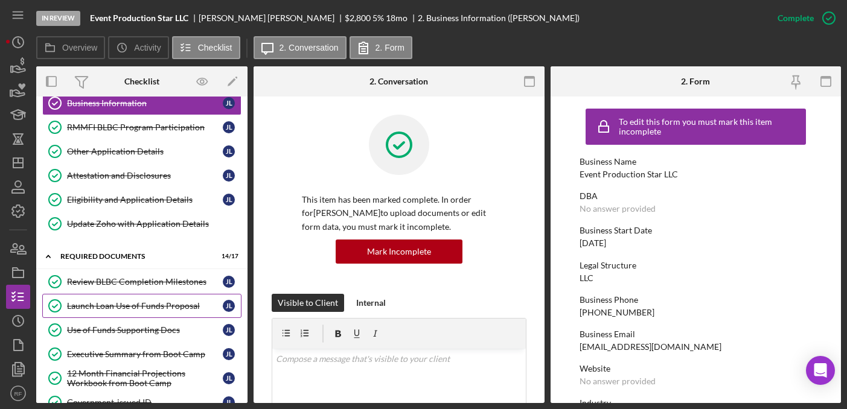
click at [117, 301] on link "Launch Loan Use of Funds Proposal Launch Loan Use of Funds Proposal J L" at bounding box center [141, 306] width 199 height 24
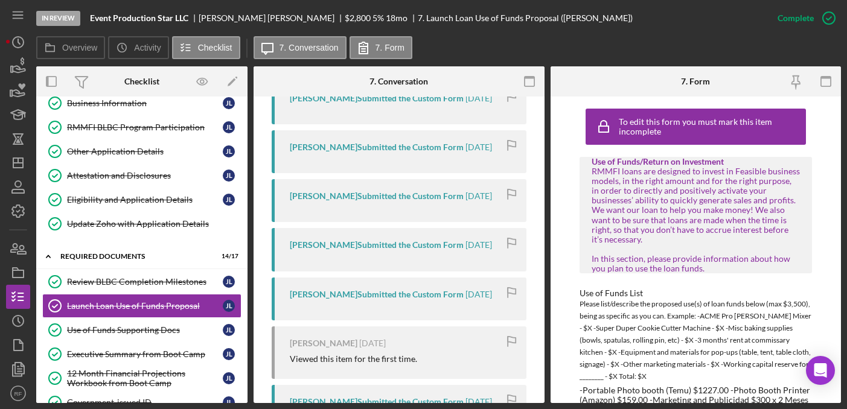
scroll to position [475, 0]
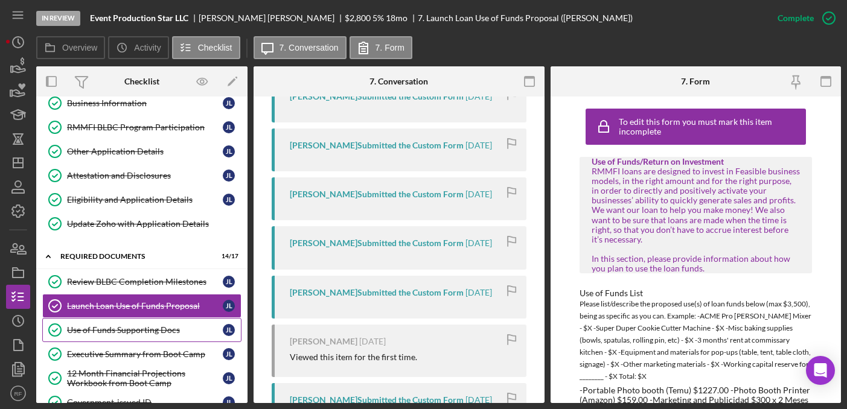
click at [173, 334] on div "Use of Funds Supporting Docs" at bounding box center [145, 330] width 156 height 10
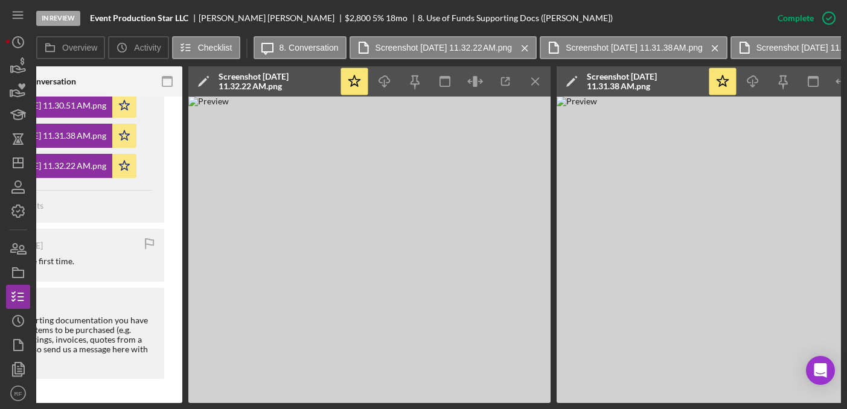
scroll to position [0, 538]
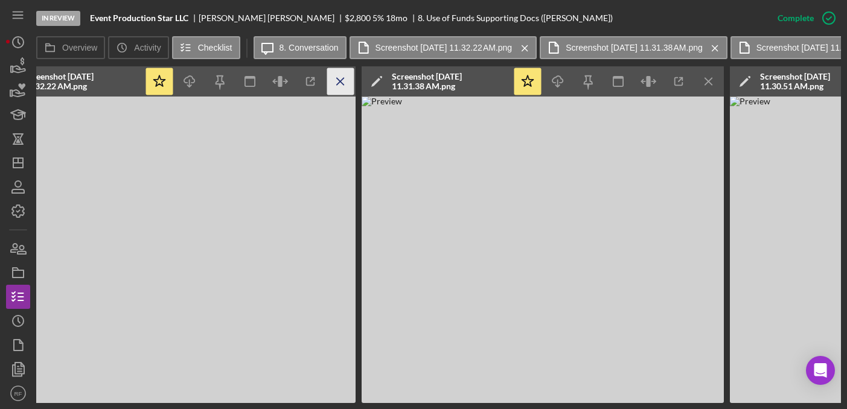
click at [348, 80] on icon "Icon/Menu Close" at bounding box center [340, 81] width 27 height 27
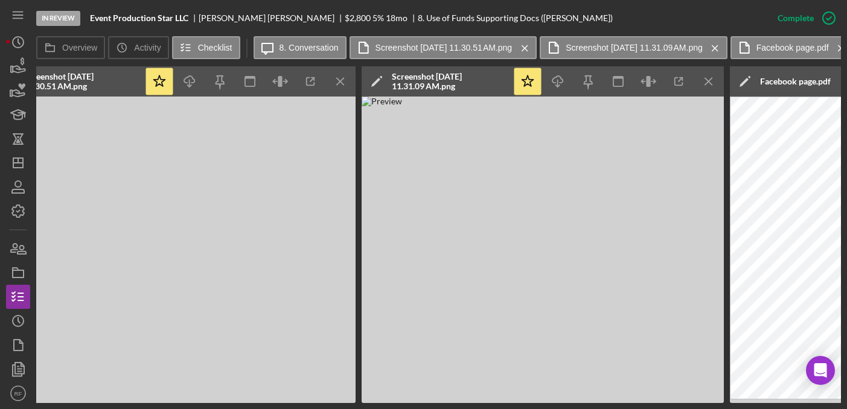
click at [348, 80] on icon "Icon/Menu Close" at bounding box center [340, 81] width 27 height 27
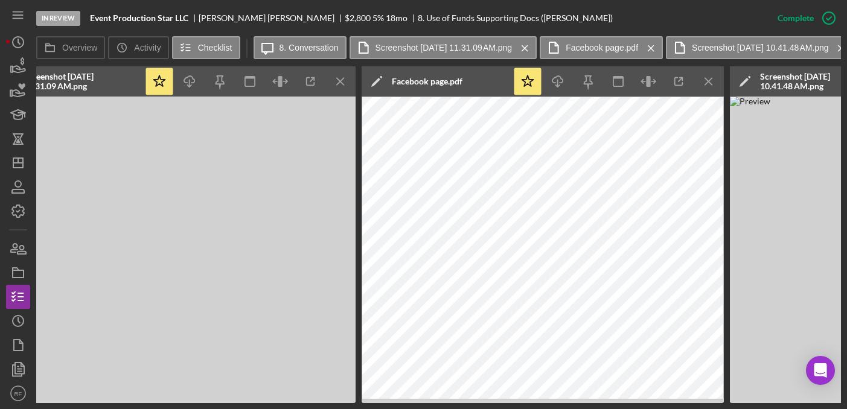
click at [348, 80] on icon "Icon/Menu Close" at bounding box center [340, 81] width 27 height 27
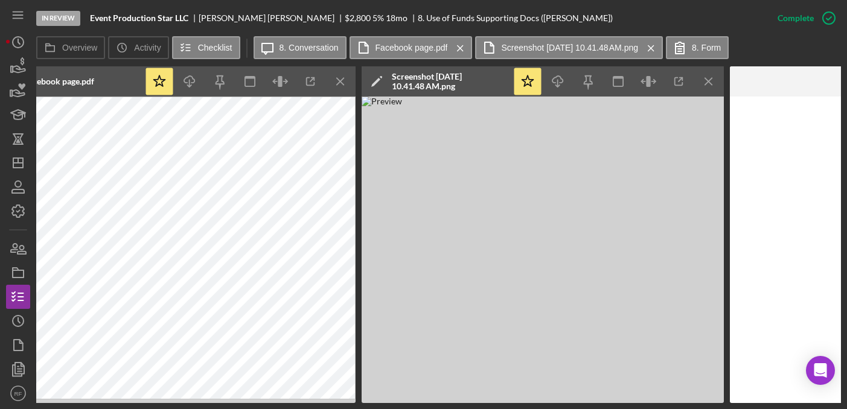
click at [348, 80] on icon "Icon/Menu Close" at bounding box center [340, 81] width 27 height 27
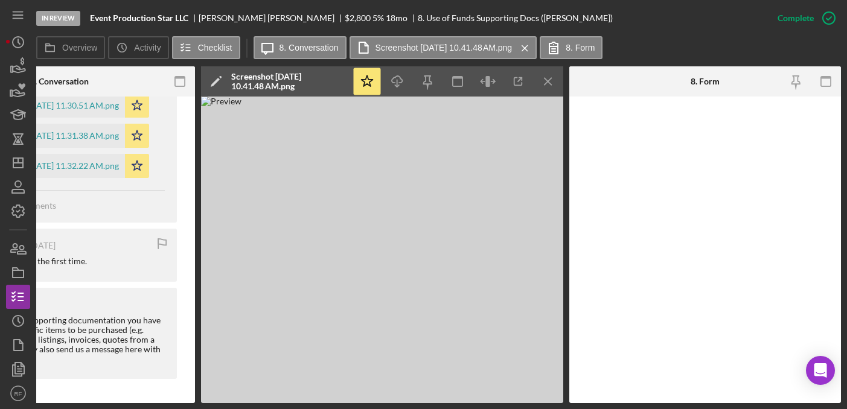
scroll to position [0, 330]
click at [348, 80] on div "Icon/Edit Screenshot 2025-08-12 at 10.41.48 AM.png" at bounding box center [276, 81] width 151 height 30
click at [545, 78] on line "button" at bounding box center [548, 81] width 7 height 7
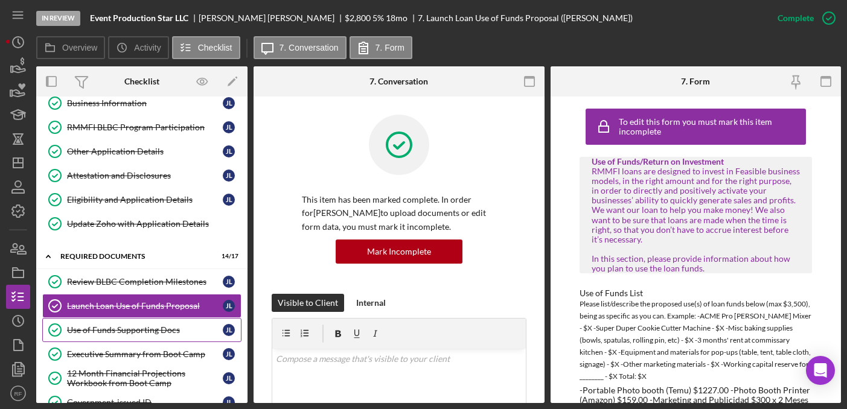
click at [140, 334] on div "Use of Funds Supporting Docs" at bounding box center [145, 330] width 156 height 10
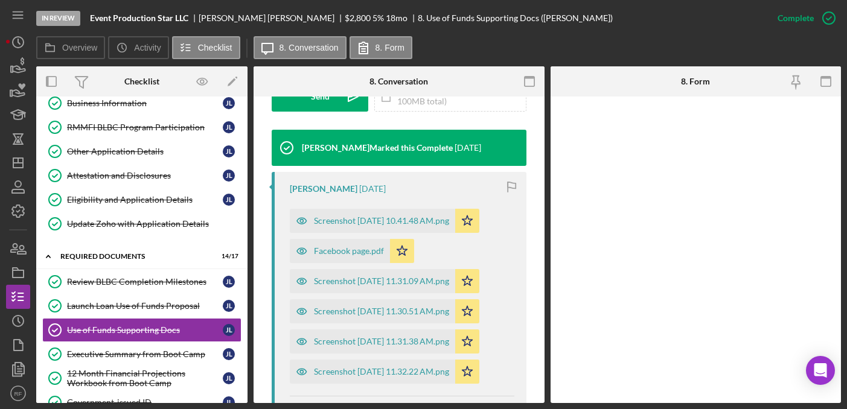
scroll to position [578, 0]
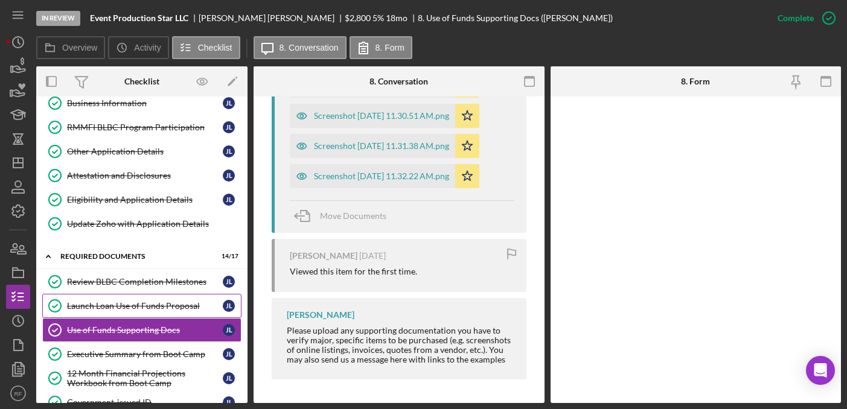
click at [117, 308] on div "Launch Loan Use of Funds Proposal" at bounding box center [145, 306] width 156 height 10
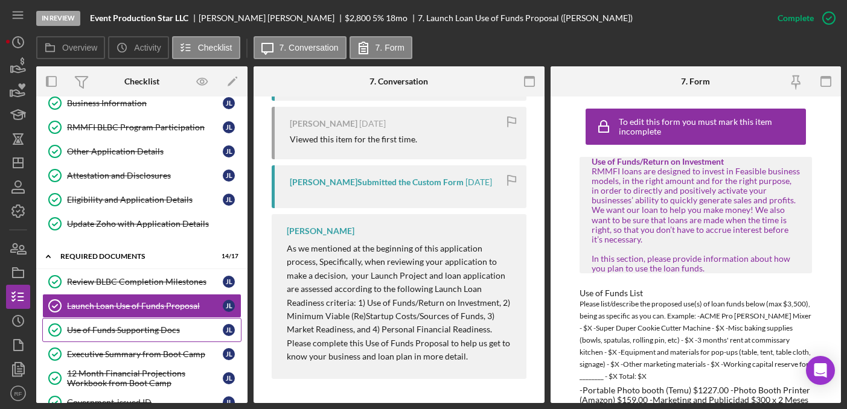
scroll to position [407, 0]
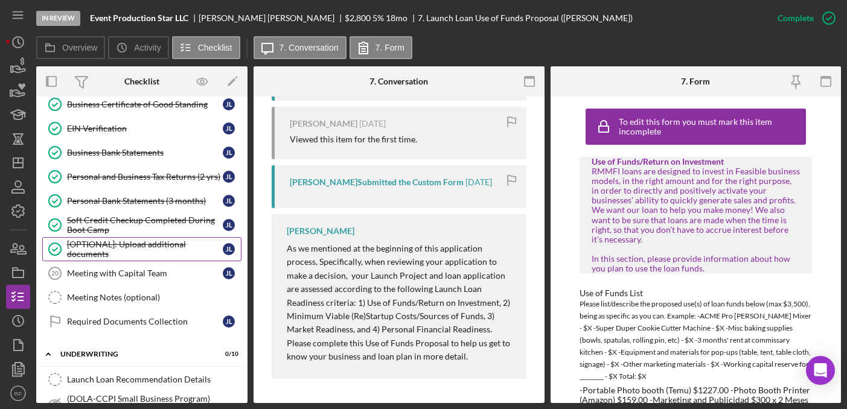
click at [117, 254] on div "[OPTIONAL]: Upload additional documents" at bounding box center [145, 249] width 156 height 19
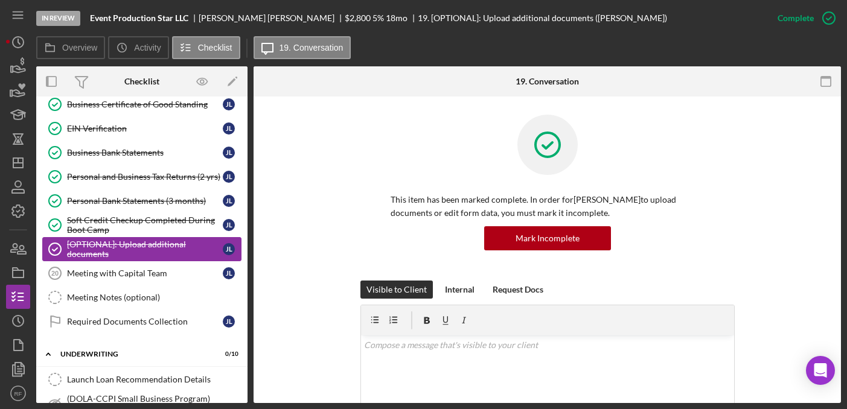
scroll to position [536, 0]
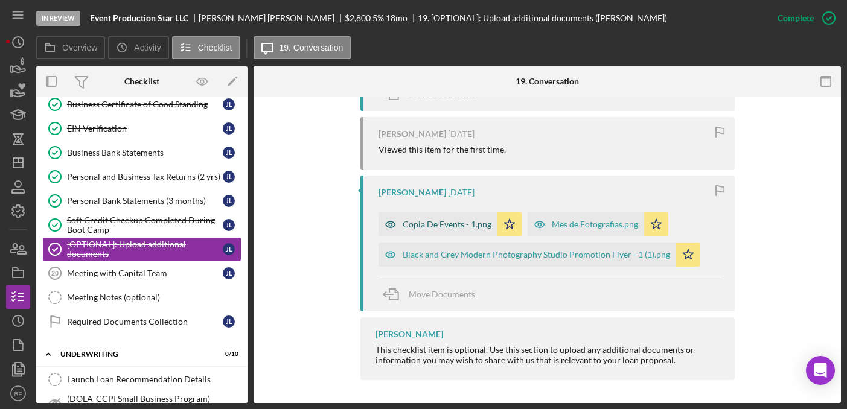
click at [447, 226] on div "Copia De Events - 1.png" at bounding box center [447, 225] width 89 height 10
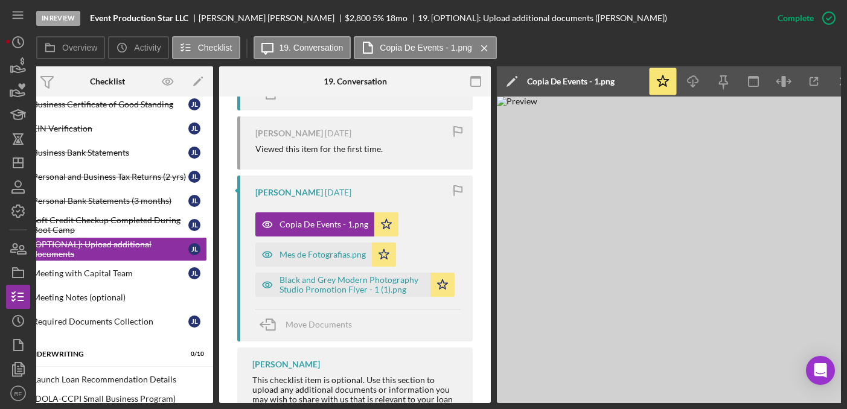
scroll to position [0, 38]
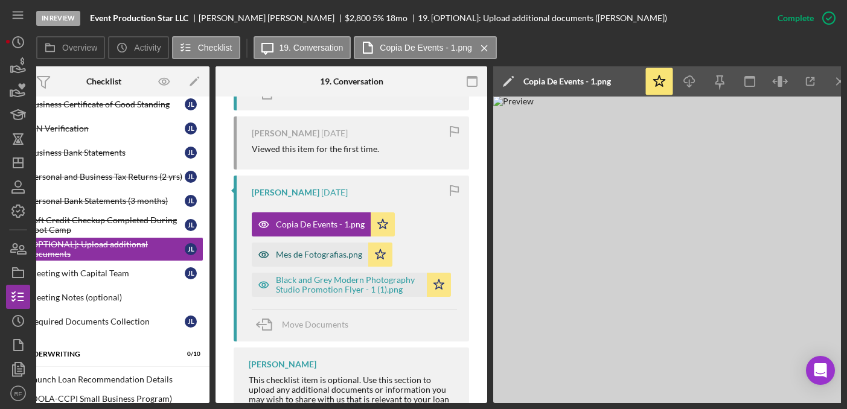
click at [309, 246] on div "Mes de Fotografias.png" at bounding box center [310, 255] width 117 height 24
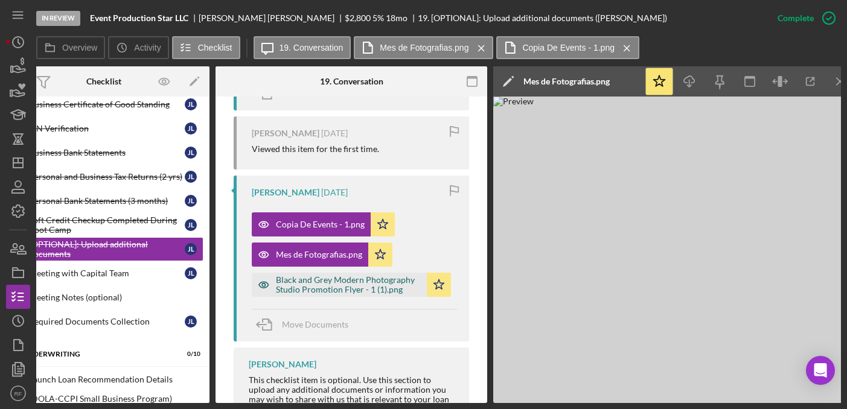
click at [283, 288] on div "Black and Grey Modern Photography Studio Promotion Flyer - 1 (1).png" at bounding box center [348, 284] width 145 height 19
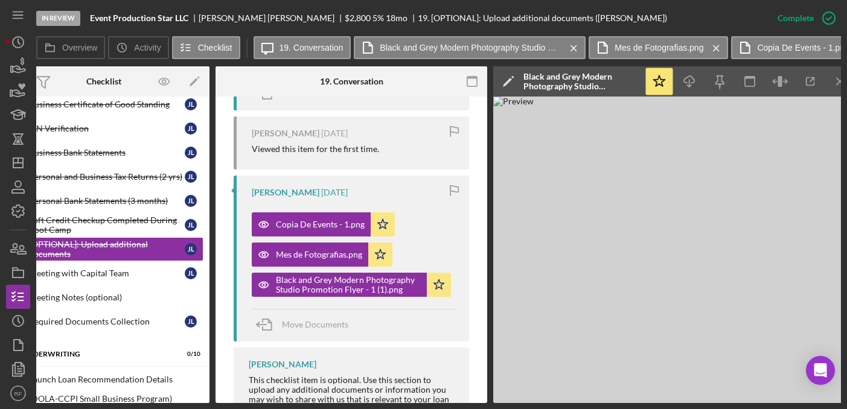
click at [252, 273] on button "Black and Grey Modern Photography Studio Promotion Flyer - 1 (1).png Icon/Star" at bounding box center [351, 285] width 199 height 24
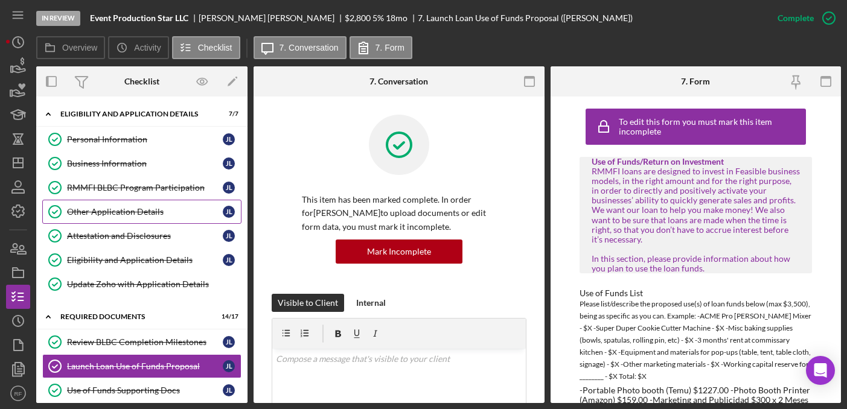
click at [103, 216] on div "Other Application Details" at bounding box center [145, 212] width 156 height 10
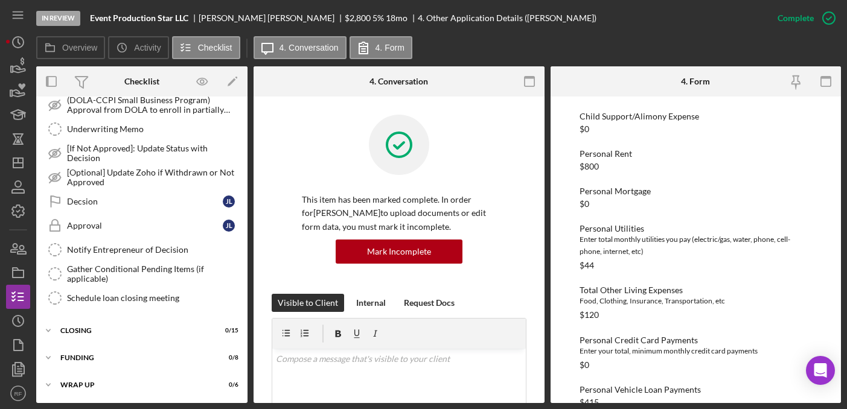
scroll to position [706, 0]
